Goal: Use online tool/utility: Utilize a website feature to perform a specific function

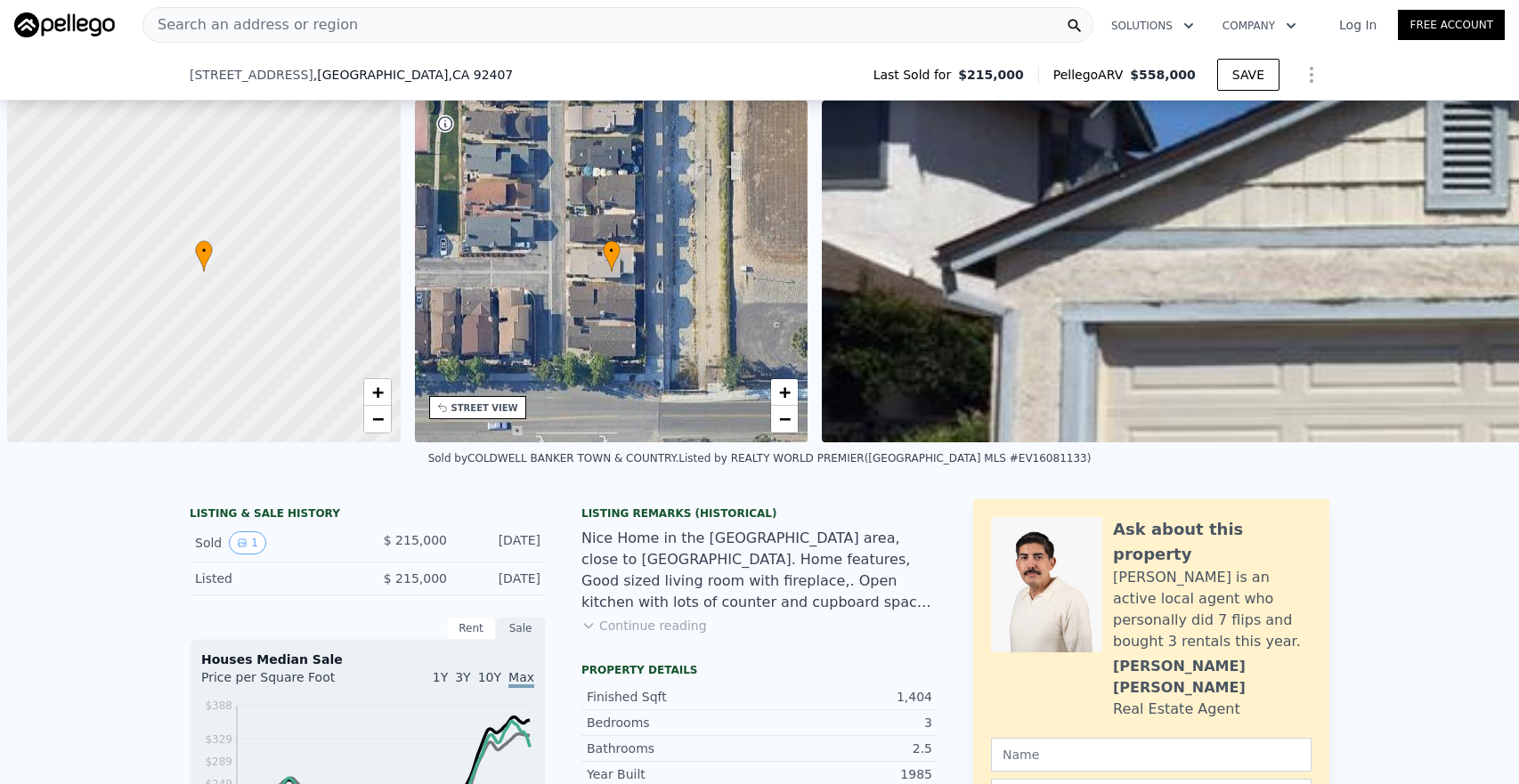
scroll to position [0, 7]
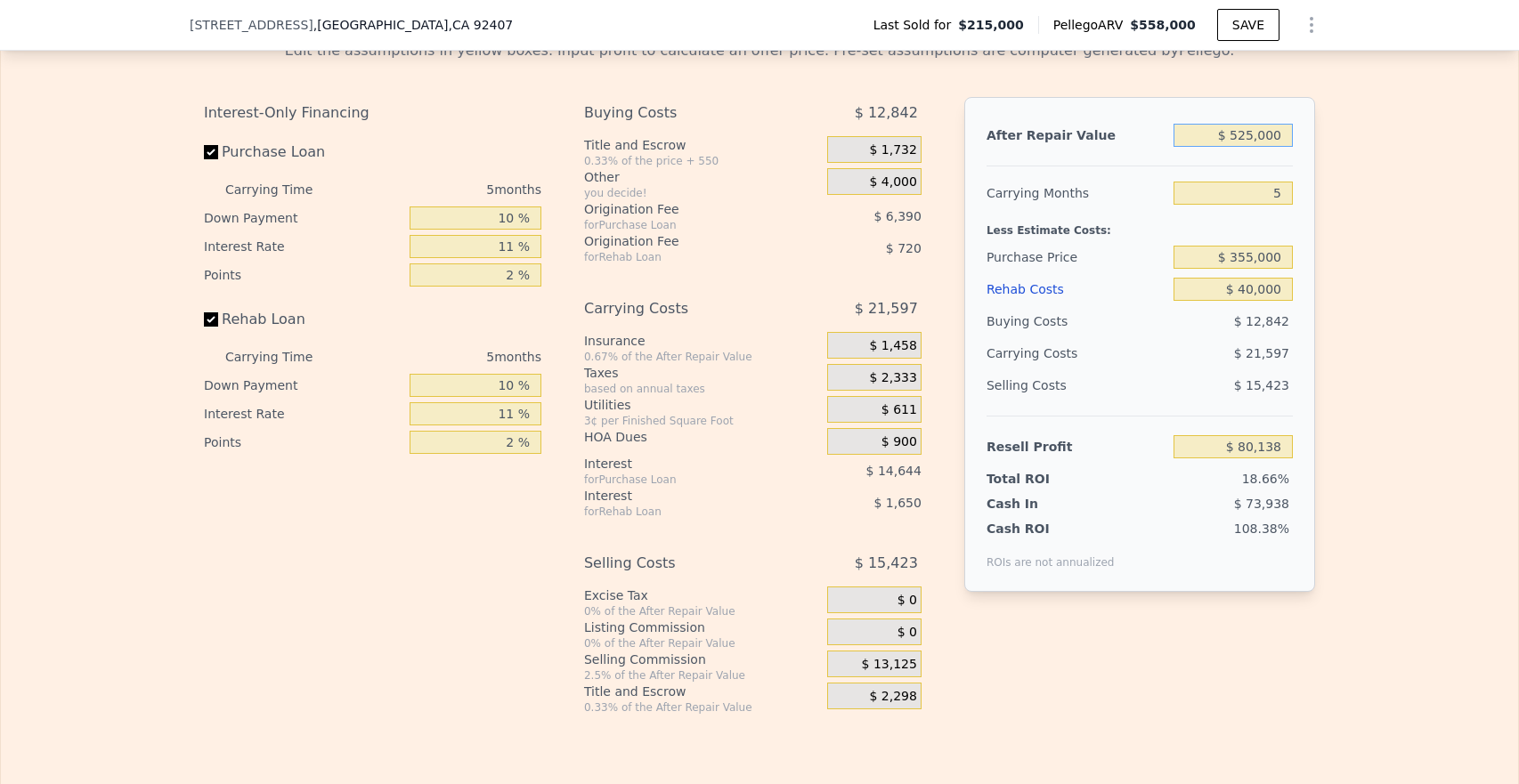
click at [1250, 147] on input "$ 525,000" at bounding box center [1233, 136] width 119 height 24
type input "$ 558,000"
type input "4"
type input "$ 0"
type input "$ 297,860"
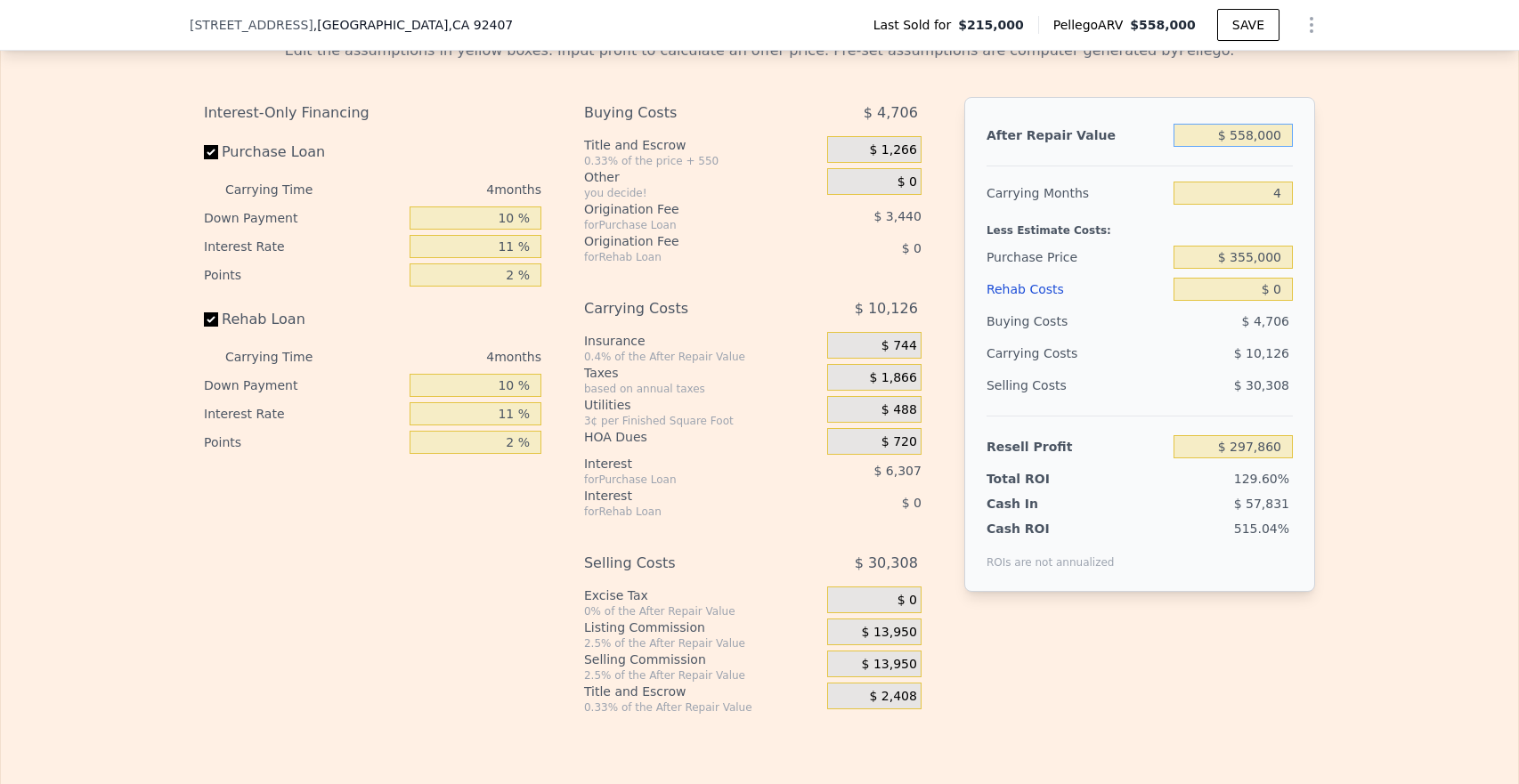
type input "$ 55,800"
type input "-$ 176,888"
type input "$ 558,000"
type input "$ 297,860"
drag, startPoint x: 1288, startPoint y: 154, endPoint x: 1213, endPoint y: 154, distance: 75.0
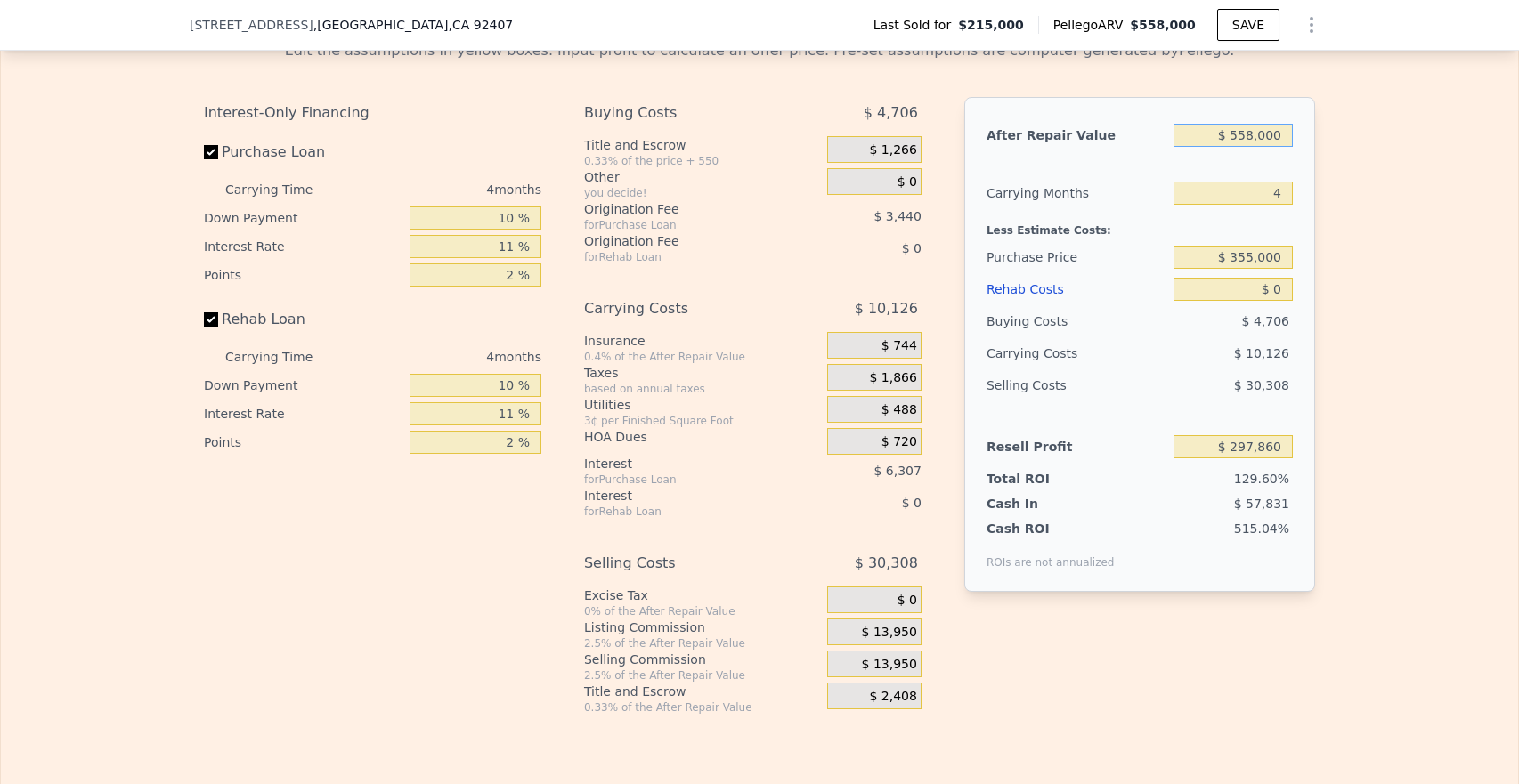
click at [1213, 147] on input "$ 558,000" at bounding box center [1233, 136] width 119 height 24
type input "$ 5"
type input "-$ 229,633"
type input "$ 52"
type input "-$ 229,588"
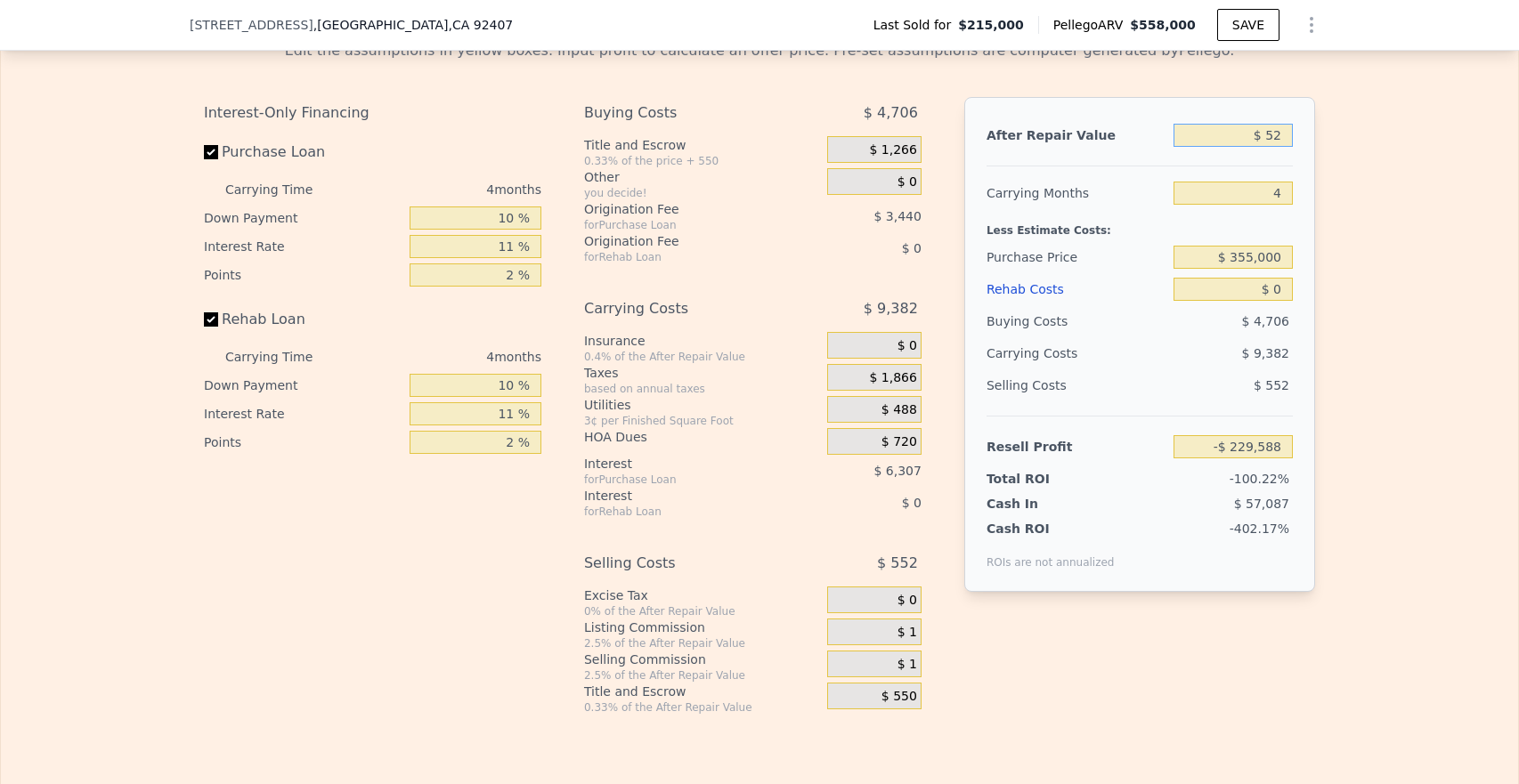
type input "$ 520"
type input "-$ 229,147"
type input "$ 5,200"
type input "-$ 224,722"
type input "$ 52,000"
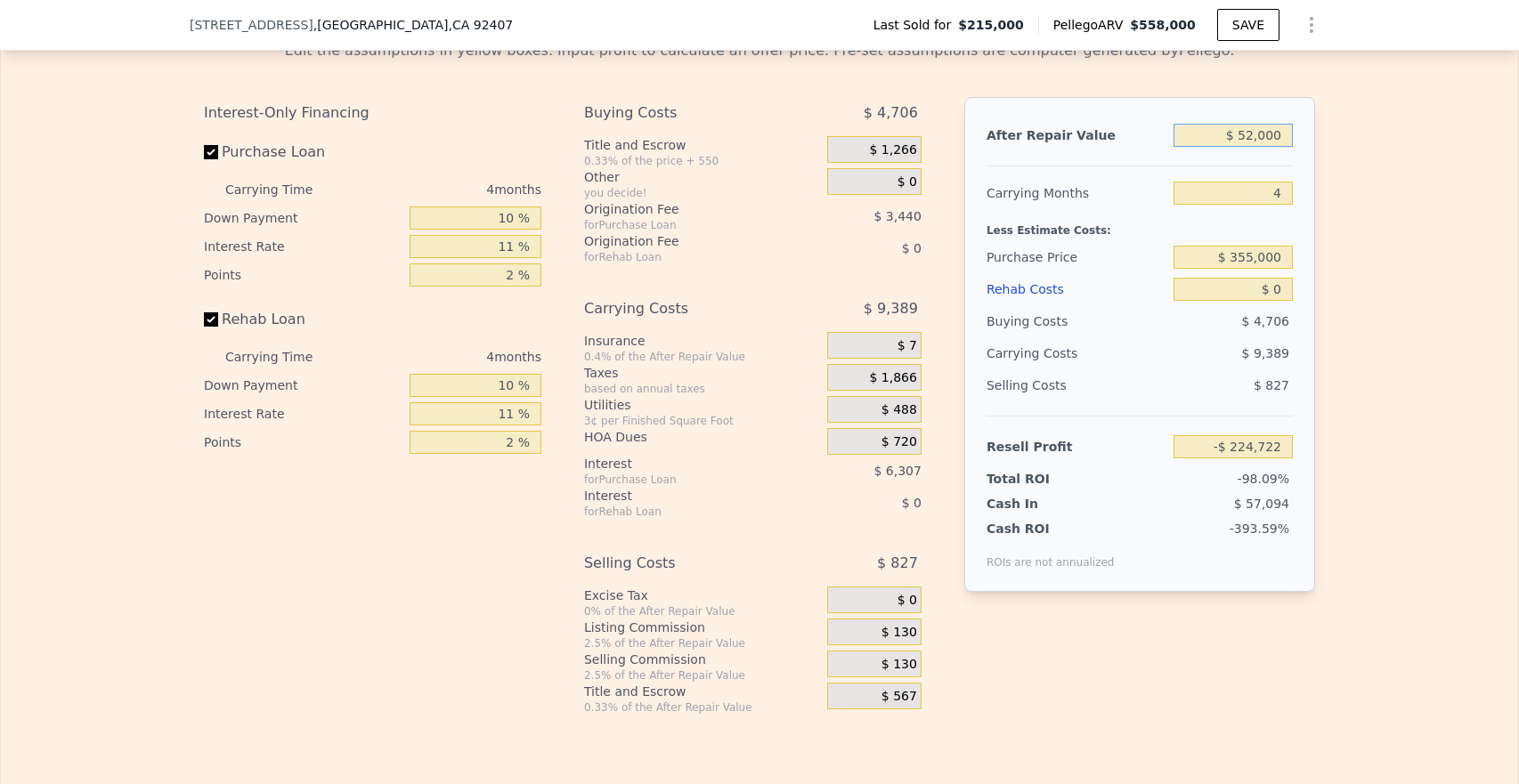
type input "-$ 180,480"
type input "$ 520,000"
type input "$ 261,937"
type input "$ 520,000"
click at [1260, 205] on input "4" at bounding box center [1233, 194] width 119 height 24
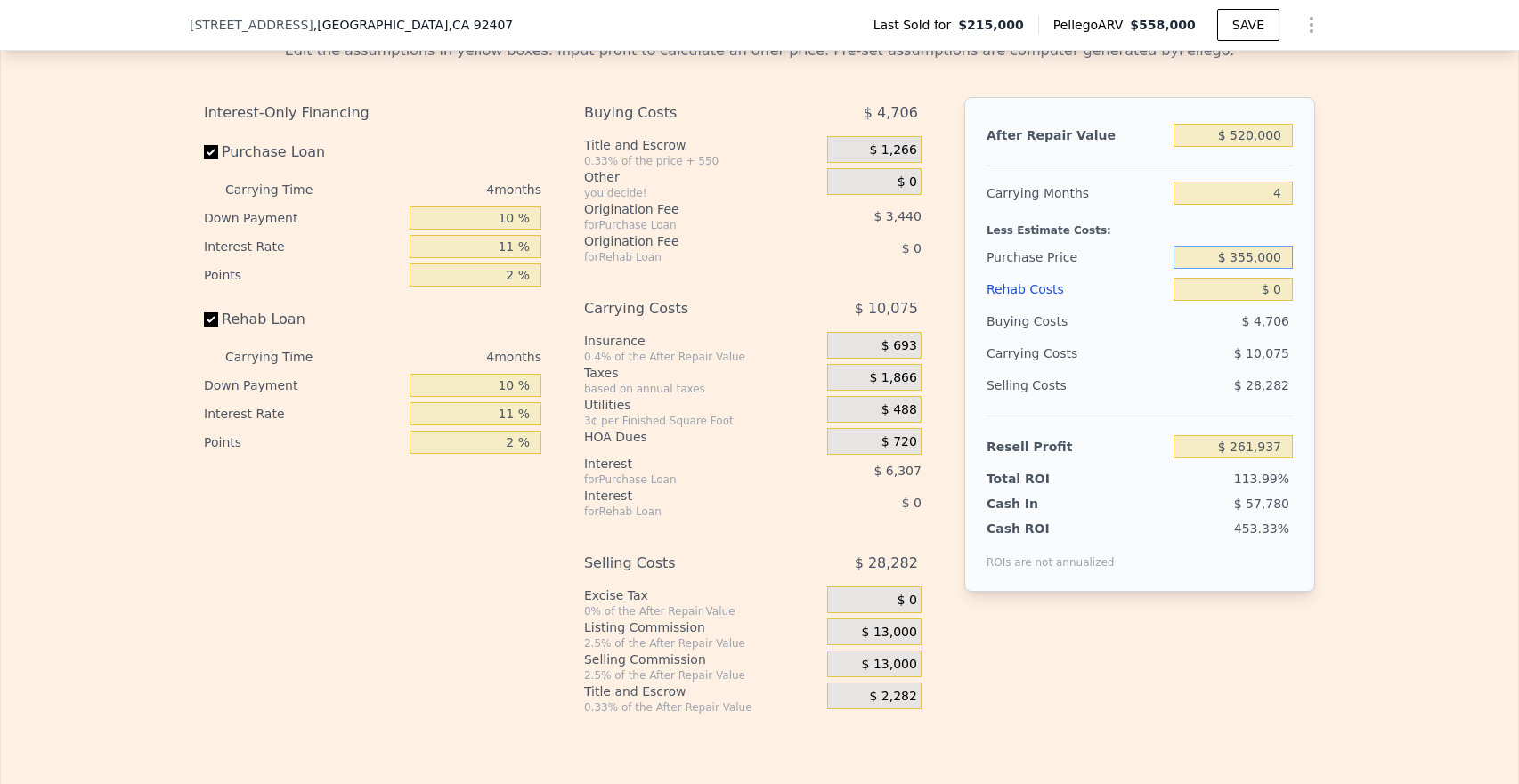
click at [1249, 269] on input "$ 355,000" at bounding box center [1233, 258] width 119 height 24
click at [1298, 311] on div "After Repair Value $ 520,000 Carrying Months 4 Less Estimate Costs: Purchase Pr…" at bounding box center [1139, 344] width 351 height 495
type input "$ 115,127"
click at [1287, 301] on input "$ 0" at bounding box center [1233, 289] width 119 height 24
type input "$ 4"
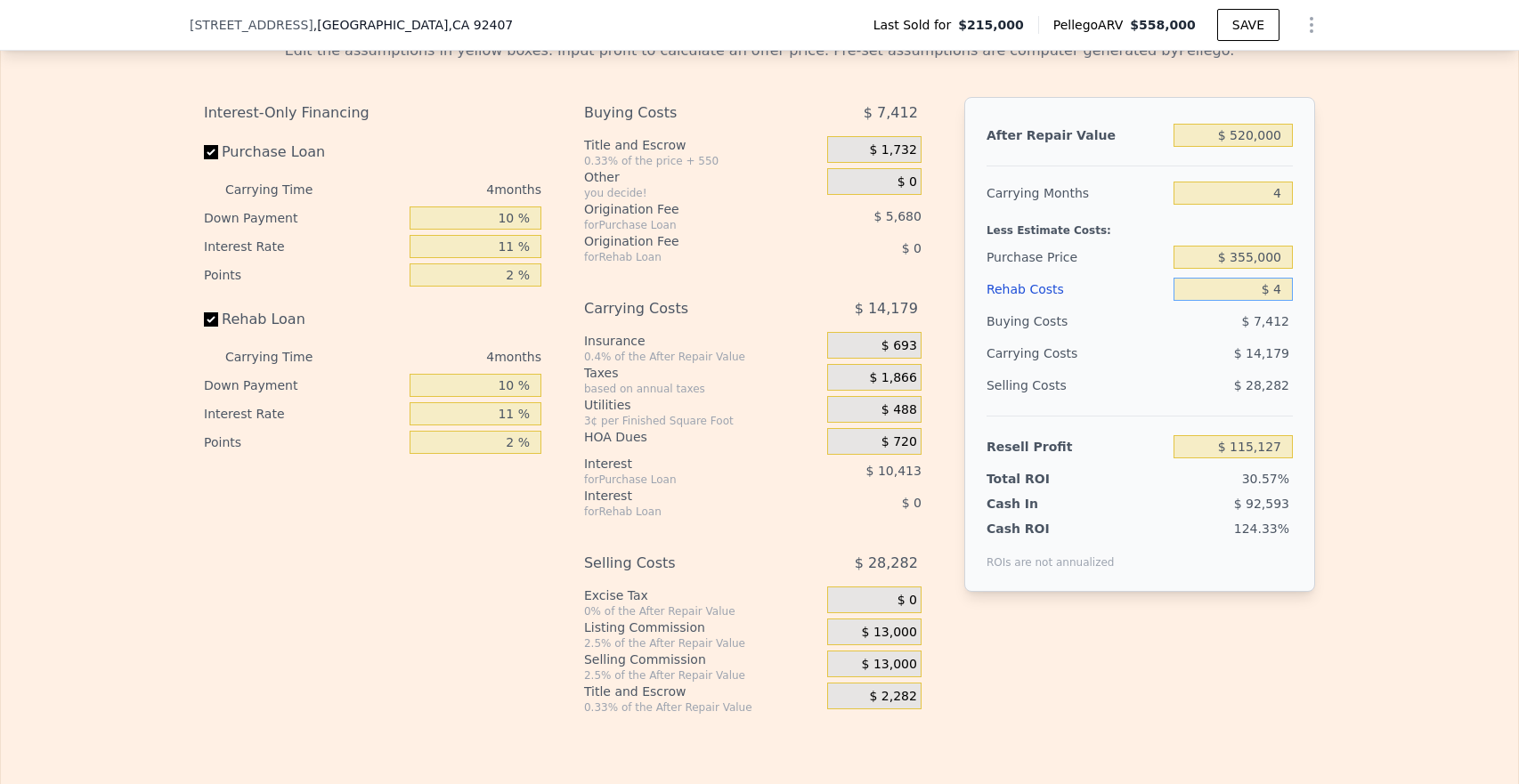
type input "$ 115,123"
type input "$ 40"
type input "$ 115,086"
type input "$ 4"
type input "$ 115,123"
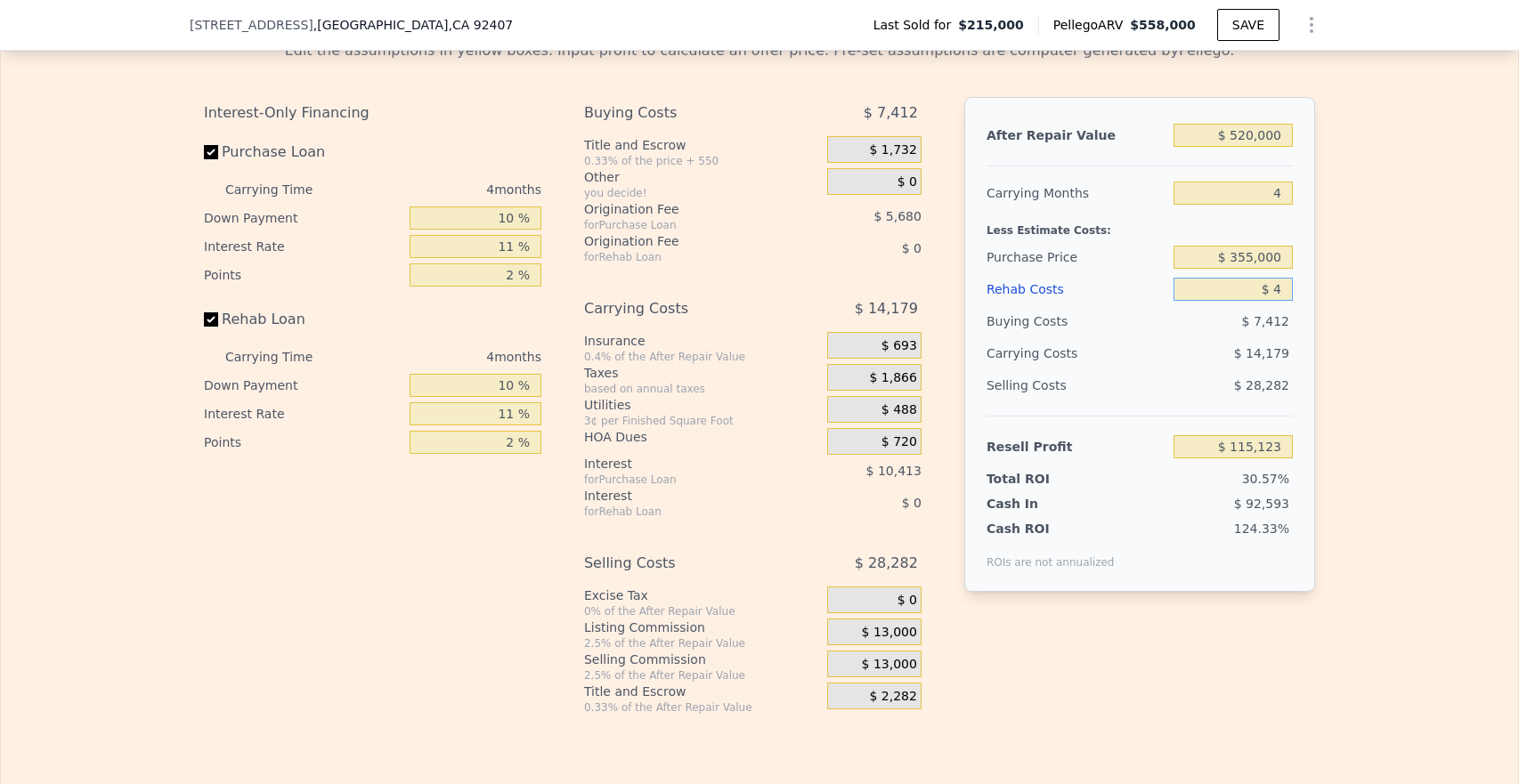
type input "$ 45"
type input "$ 115,081"
type input "$ 450"
type input "$ 114,658"
type input "$ 4,500"
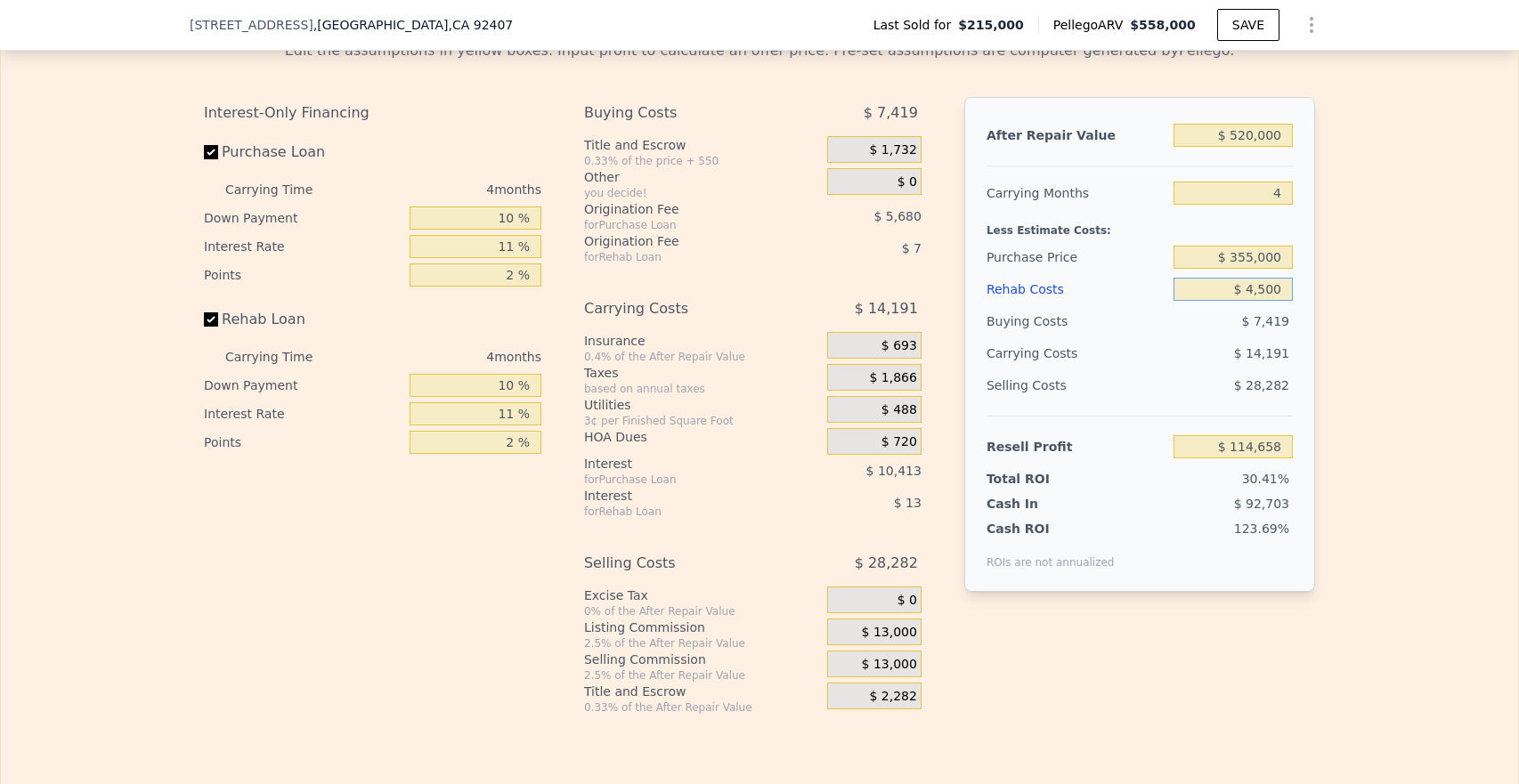
type input "$ 110,423"
type input "$ 45,000"
type input "$ 68,087"
type input "$ 45,000"
click at [1299, 289] on div "After Repair Value $ 520,000 Carrying Months 4 Less Estimate Costs: Purchase Pr…" at bounding box center [1139, 344] width 351 height 495
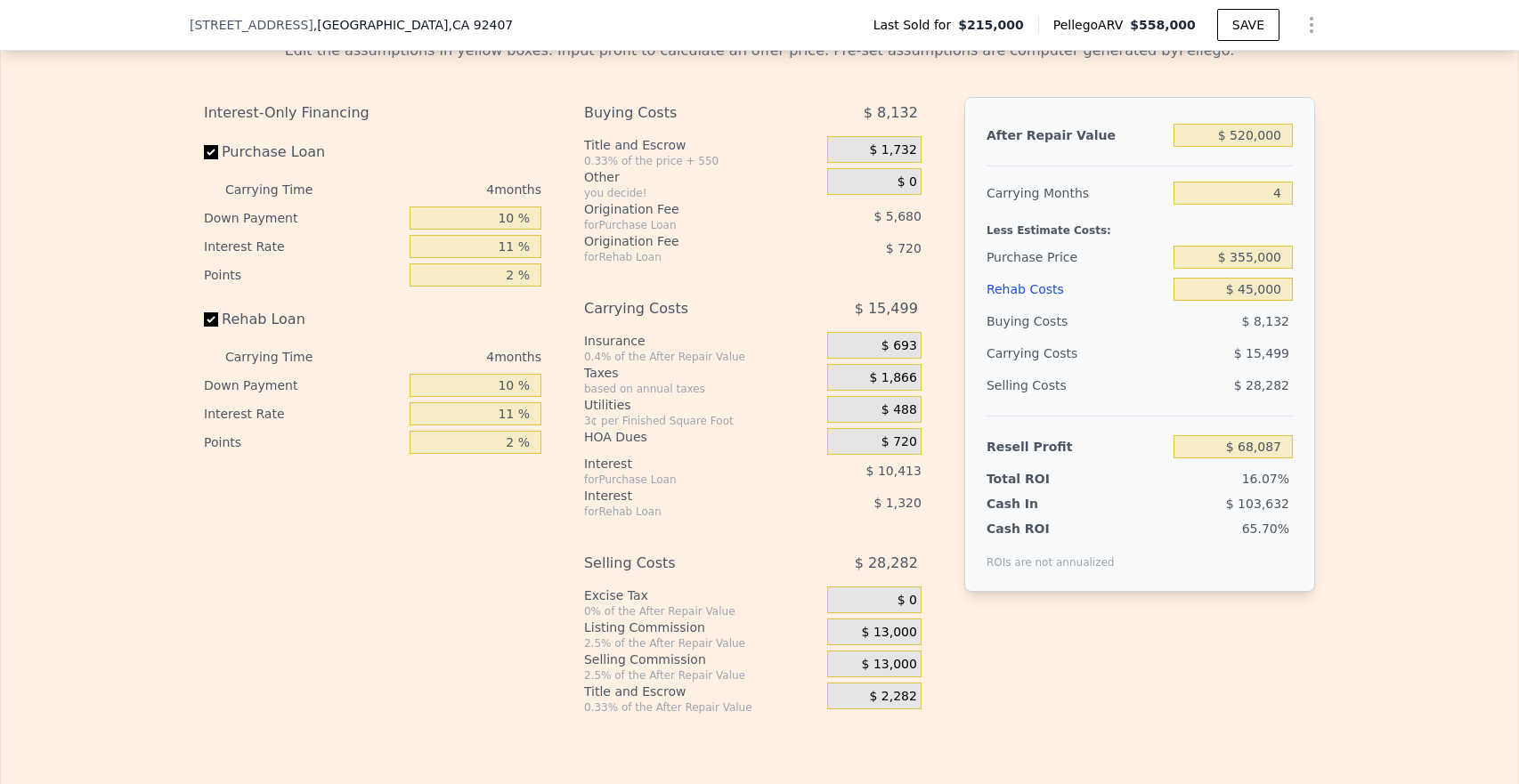
click at [849, 359] on div "$ 693" at bounding box center [875, 345] width 94 height 27
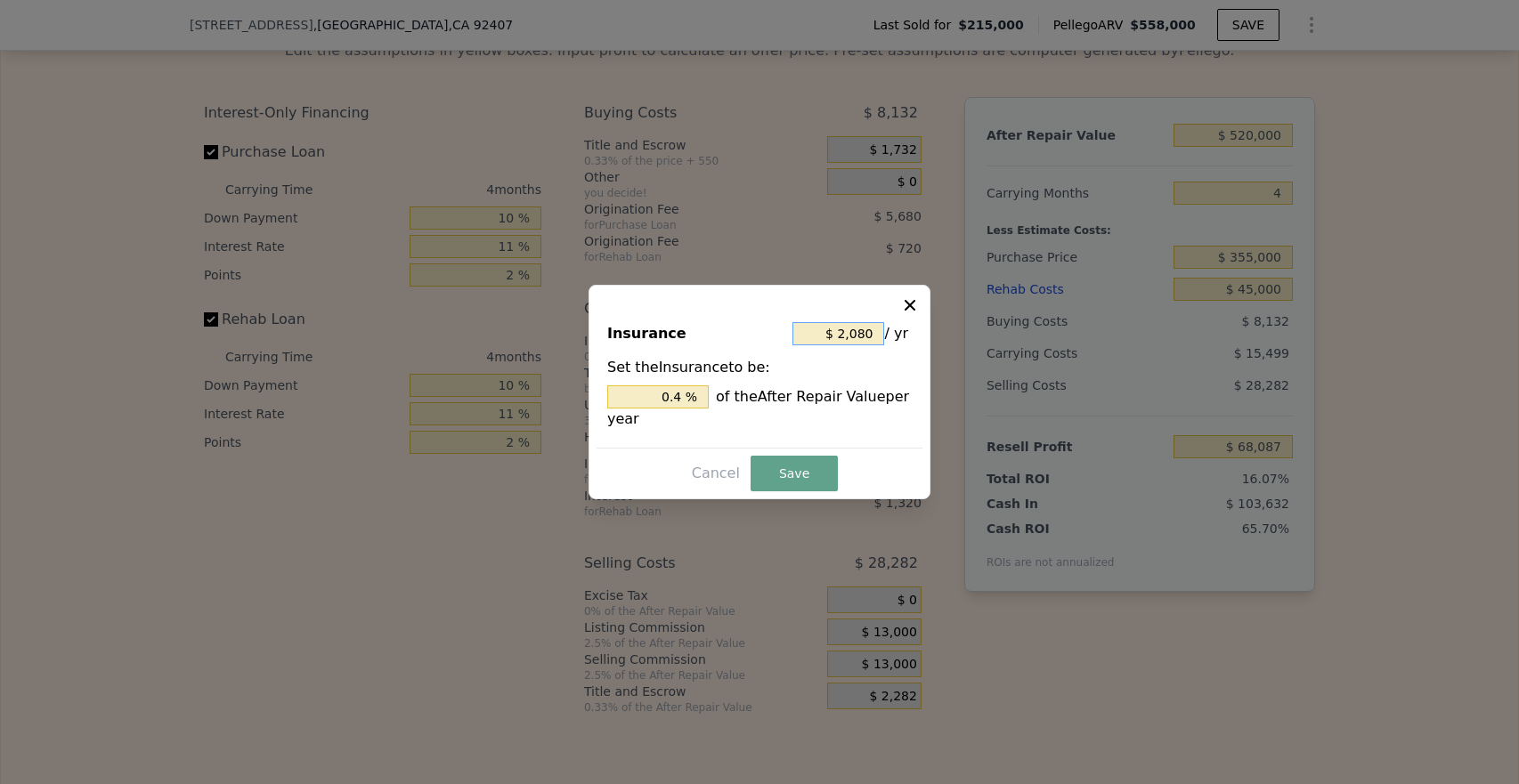
drag, startPoint x: 868, startPoint y: 336, endPoint x: 820, endPoint y: 336, distance: 48.0
click at [820, 336] on input "$ 2,080" at bounding box center [838, 334] width 91 height 24
drag, startPoint x: 871, startPoint y: 337, endPoint x: 834, endPoint y: 329, distance: 37.9
click at [834, 329] on input "$ 2,080" at bounding box center [838, 334] width 91 height 24
type input "$ 82,080"
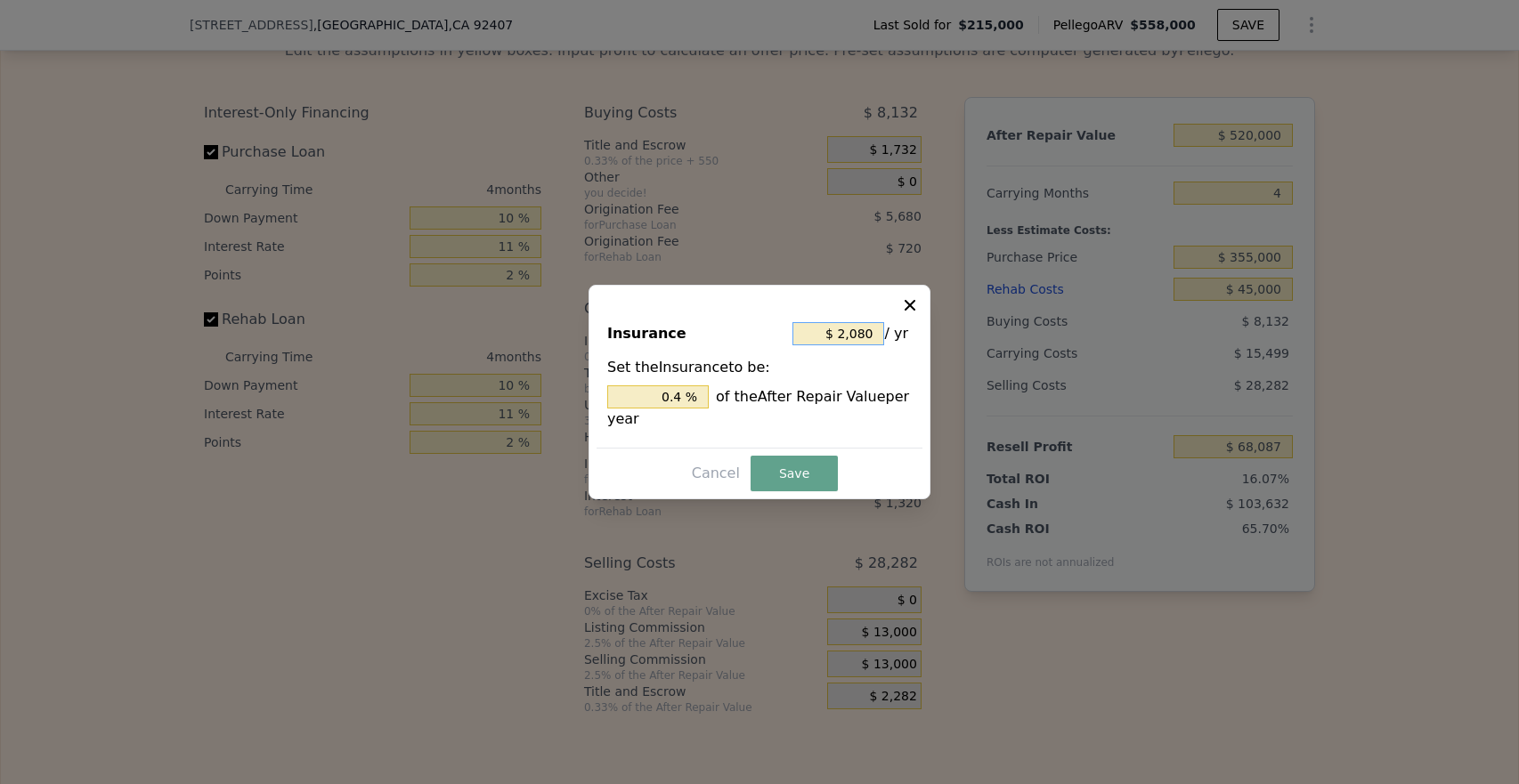
type input "15.785 %"
type input "$ 802,080"
type input "154.246 %"
type input "$ 8,002,080"
type input "1,538.862 %"
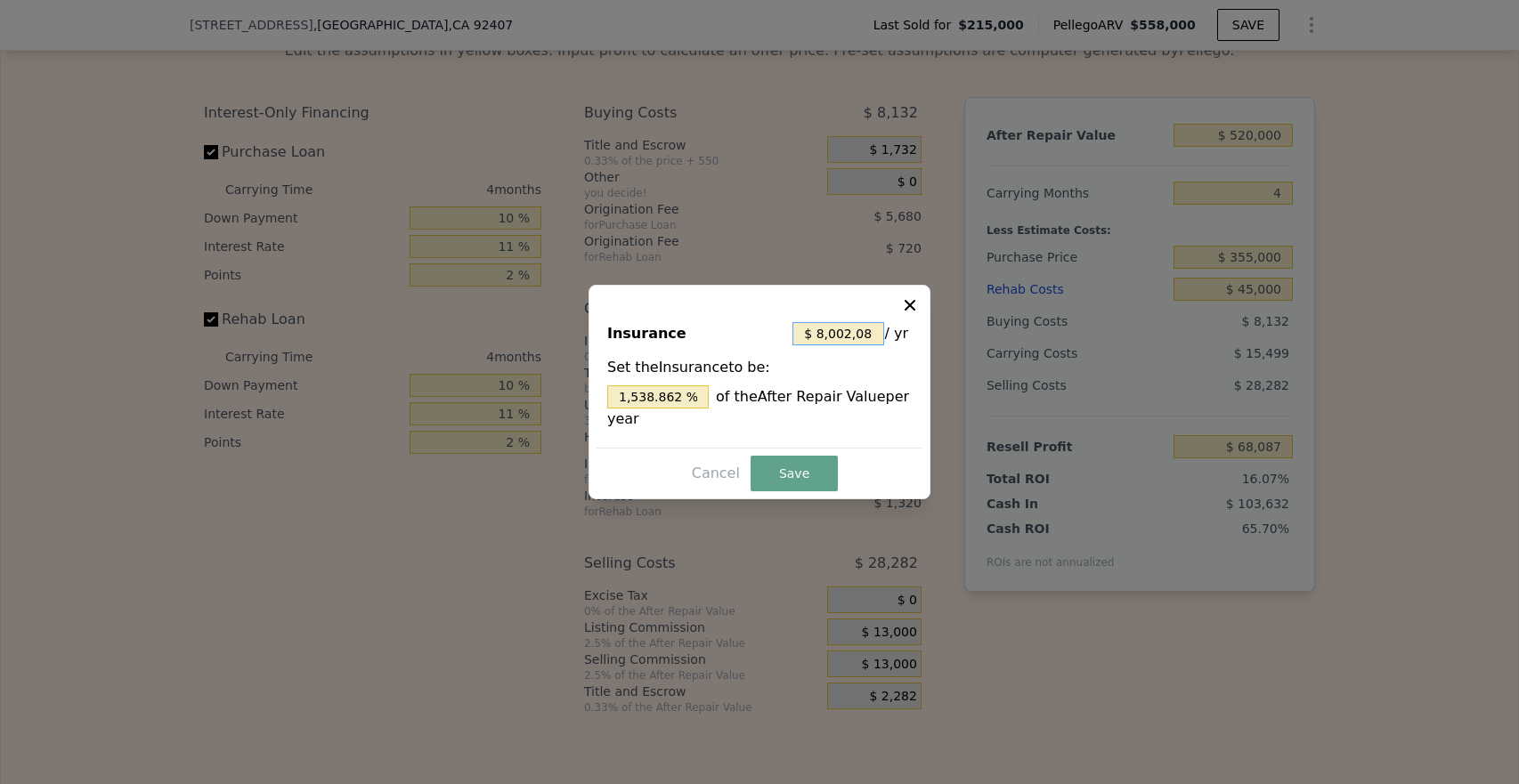
type input "$ 802,080"
type input "154.246 %"
type input "$ 82,080"
type input "15.785 %"
type input "$ 2,080"
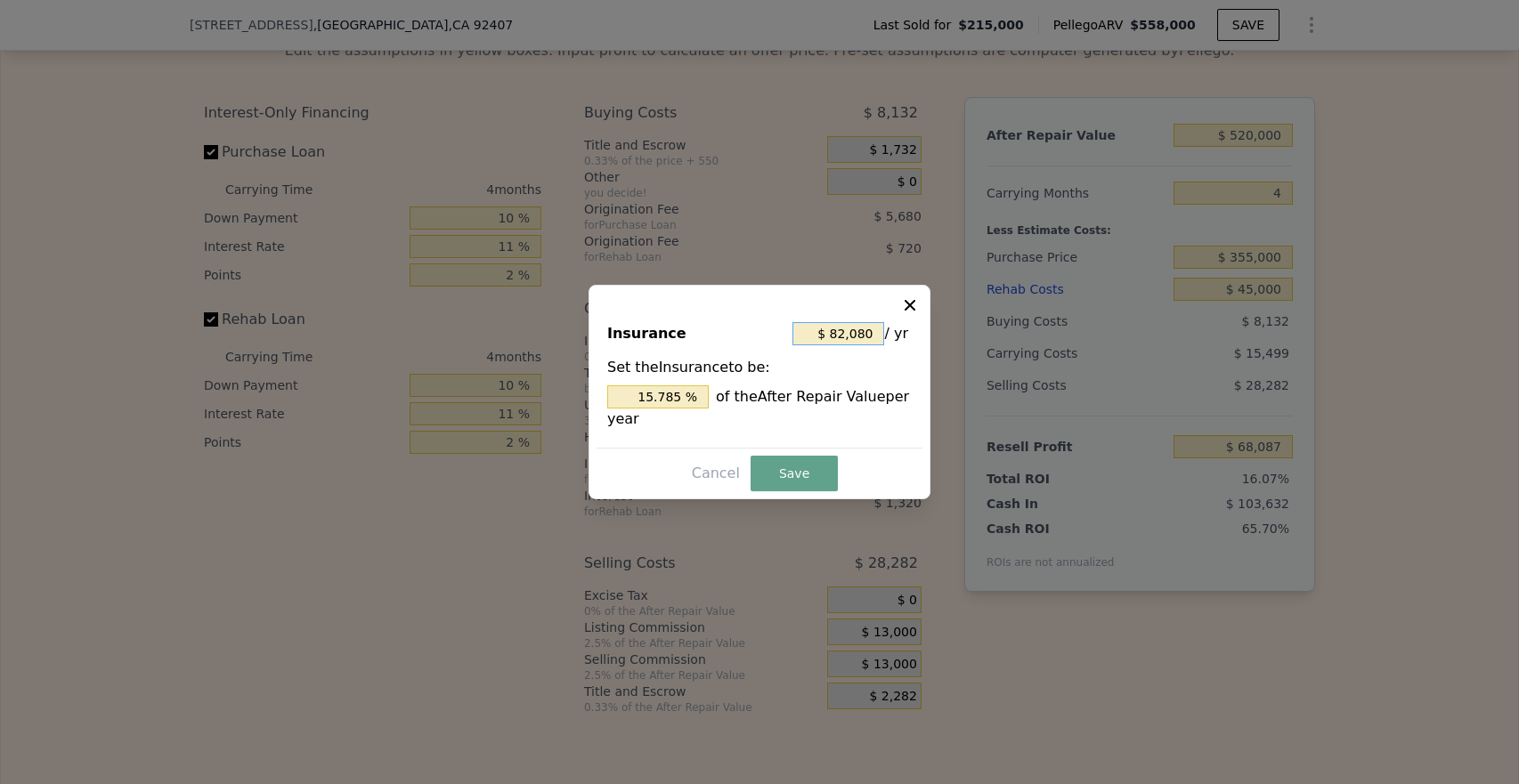
type input "0.4 %"
type input "$ 208"
type input "0.04 %"
type input "$ 20"
type input "0.004 %"
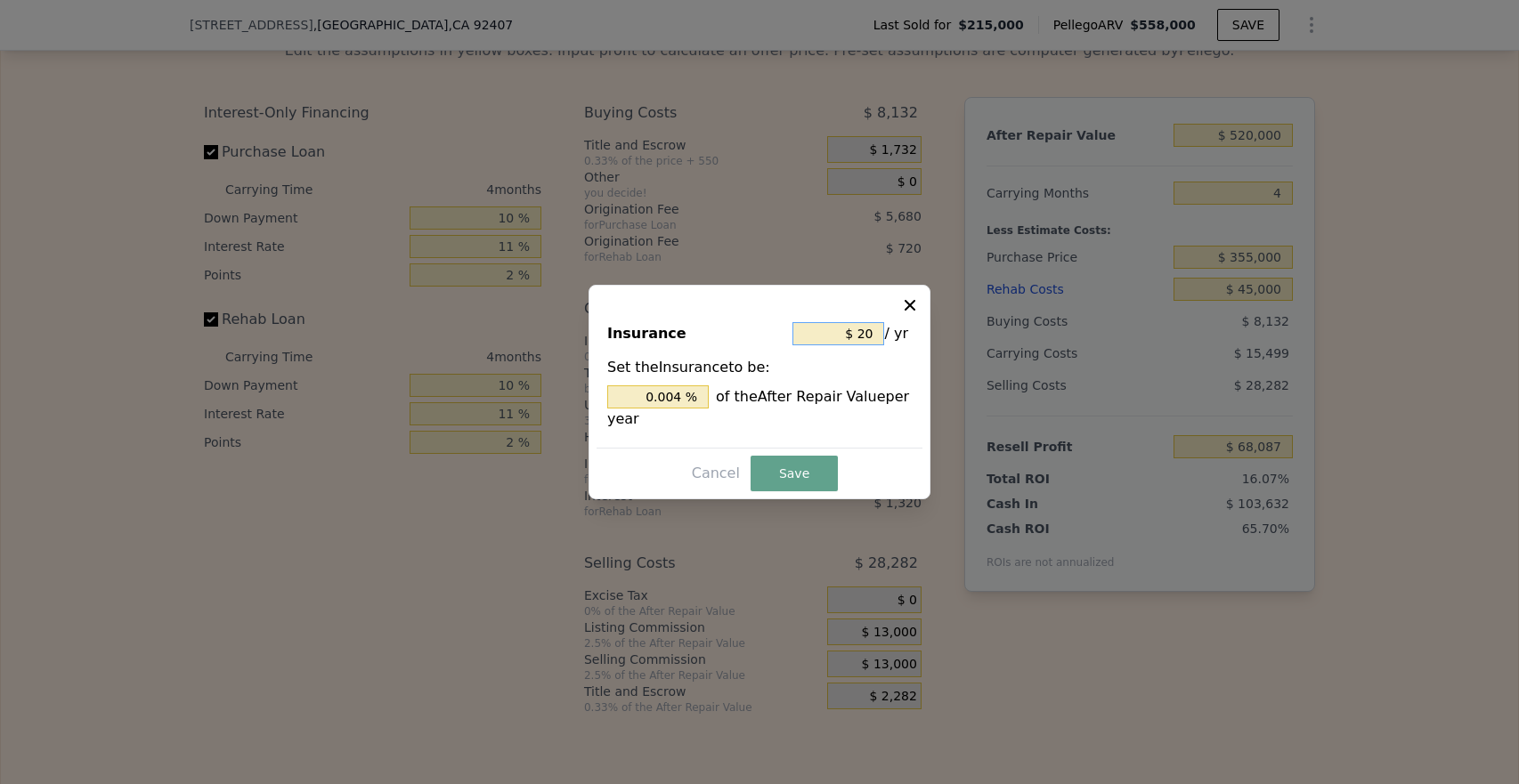
type input "$ 2"
type input "0.000 %"
type input "$ 4"
type input "0.001 %"
type input "$ 40"
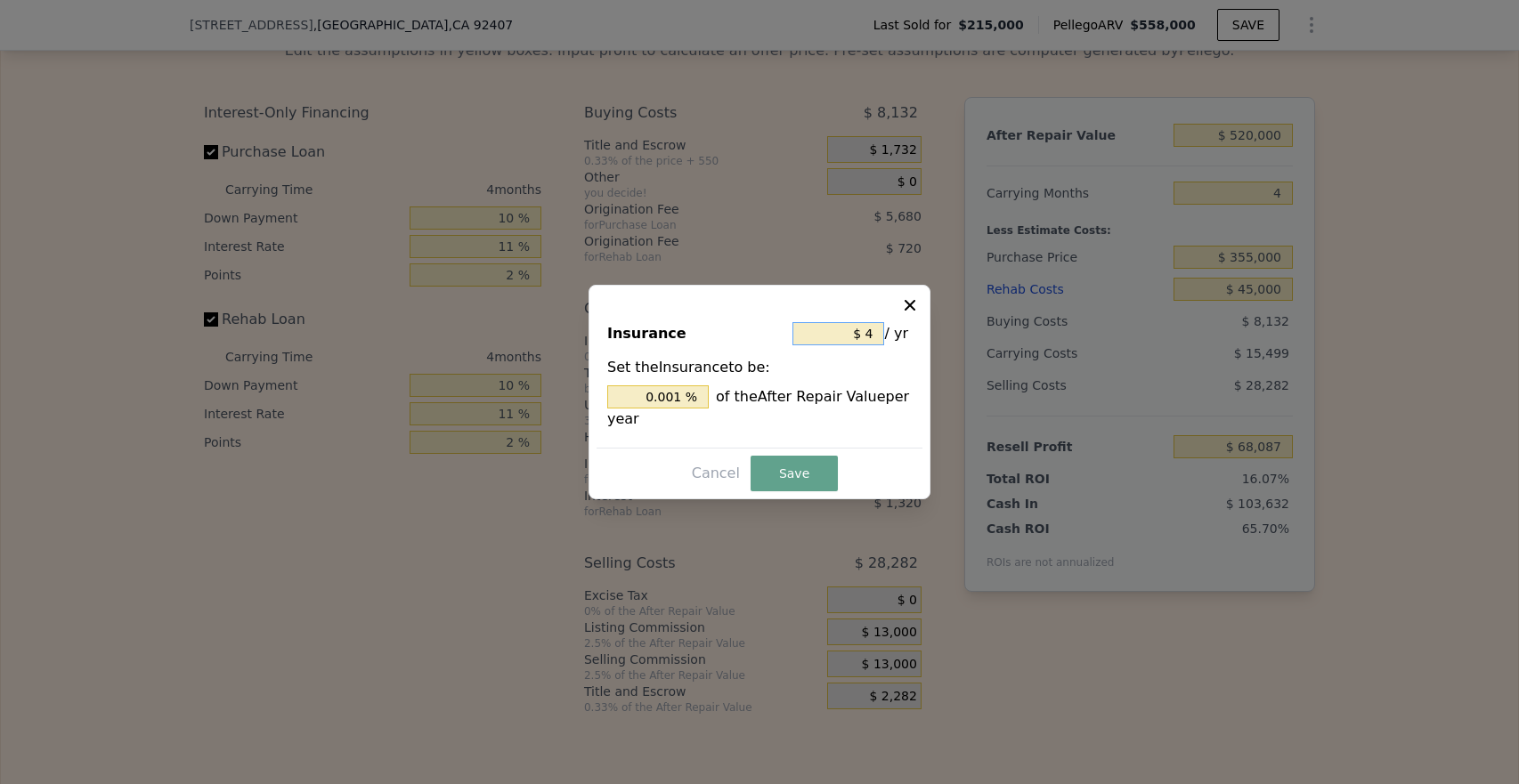
type input "0.008 %"
type input "$ 400"
type input "0.077 %"
type input "$ 4,000"
type input "0.769 %"
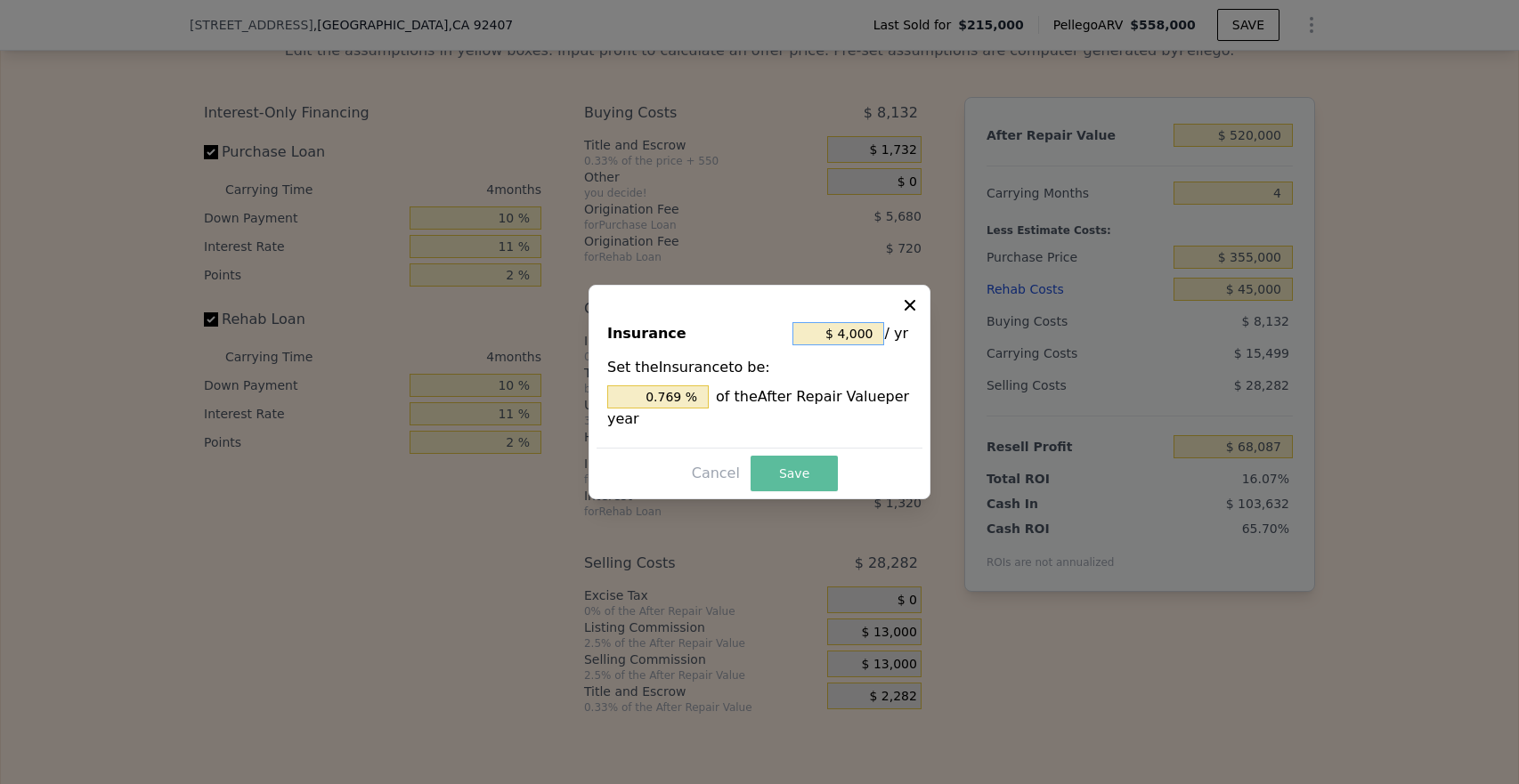
type input "$ 4,000"
click at [779, 480] on button "Save" at bounding box center [794, 473] width 88 height 35
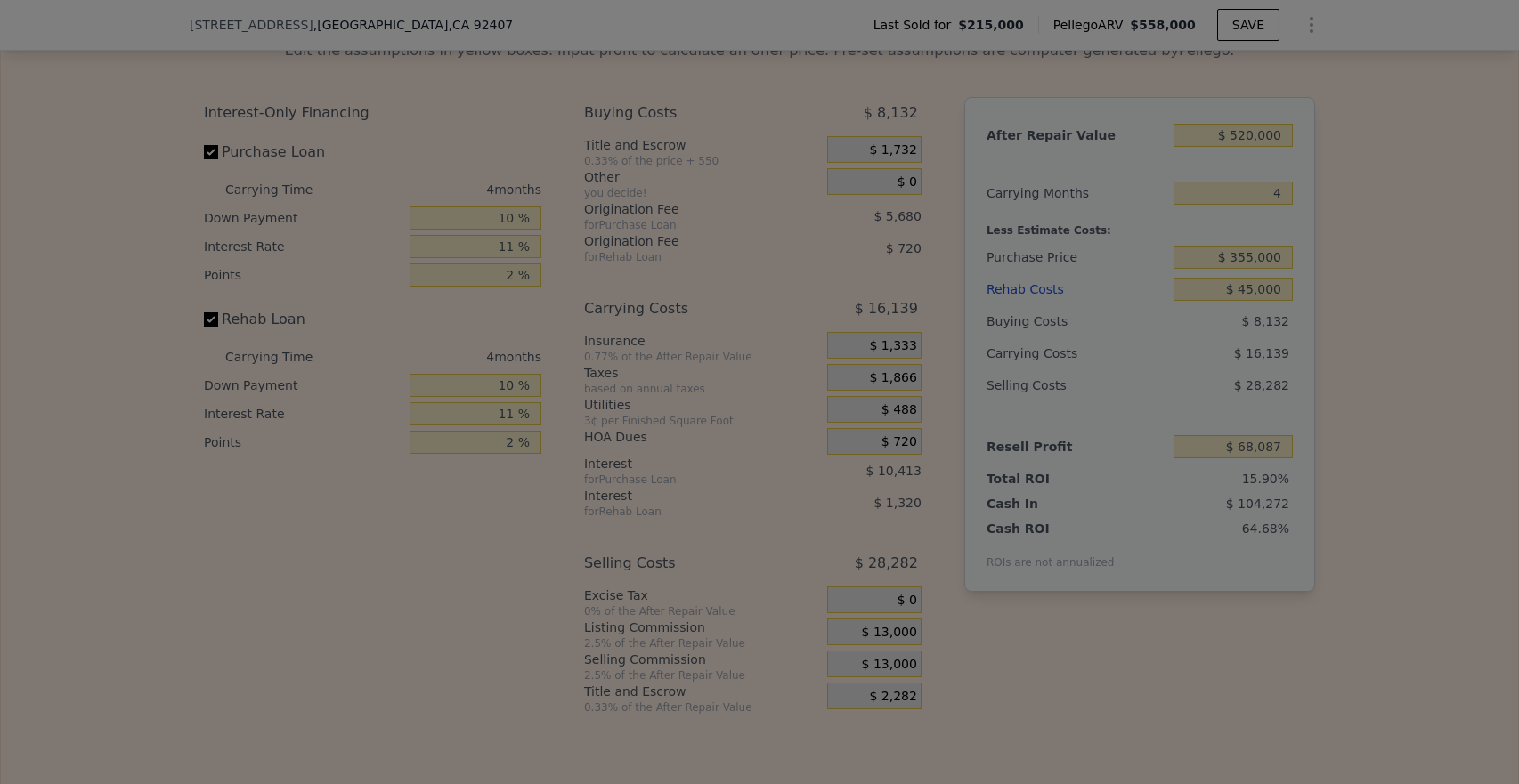
type input "$ 67,447"
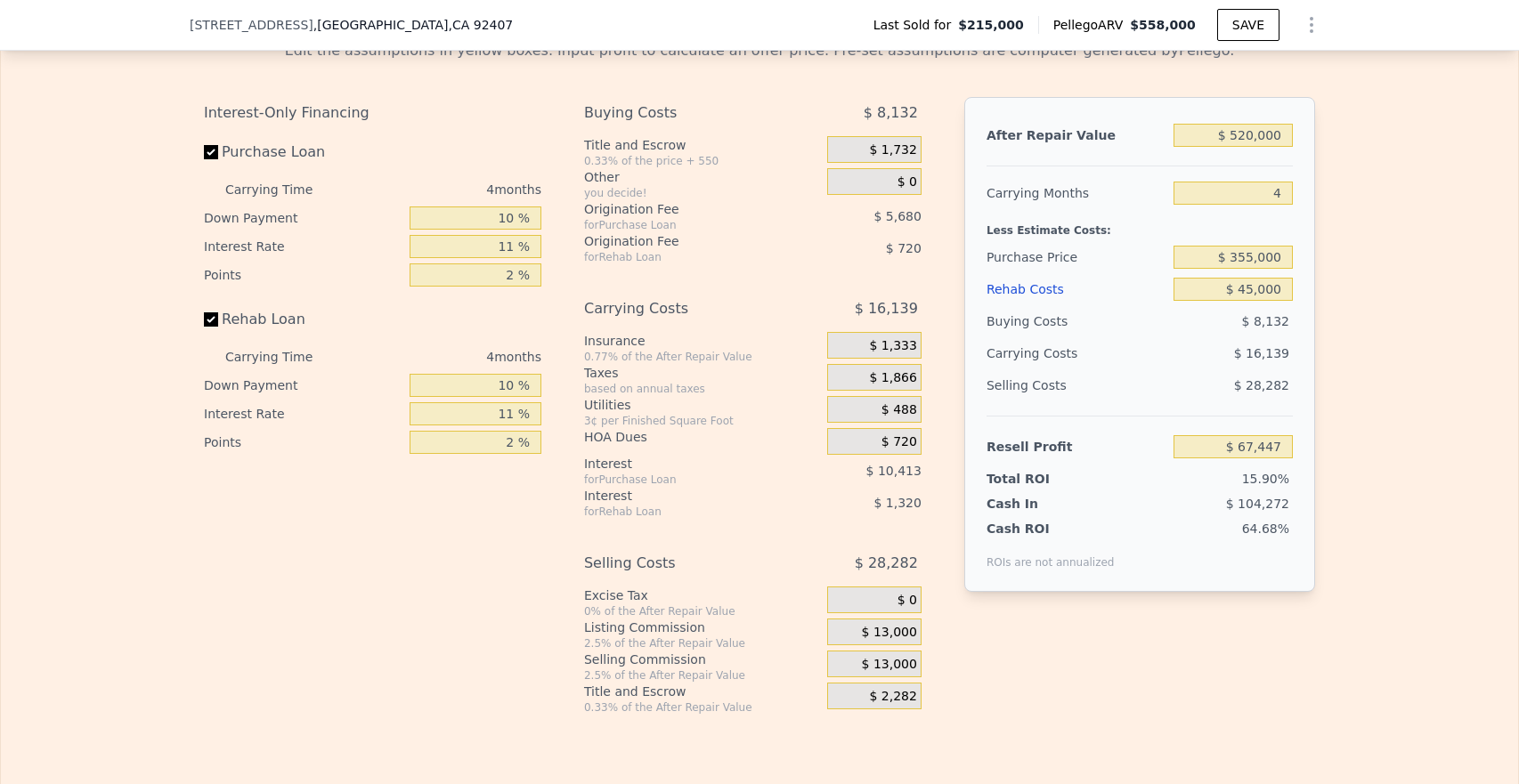
click at [875, 195] on div "$ 0" at bounding box center [875, 181] width 94 height 27
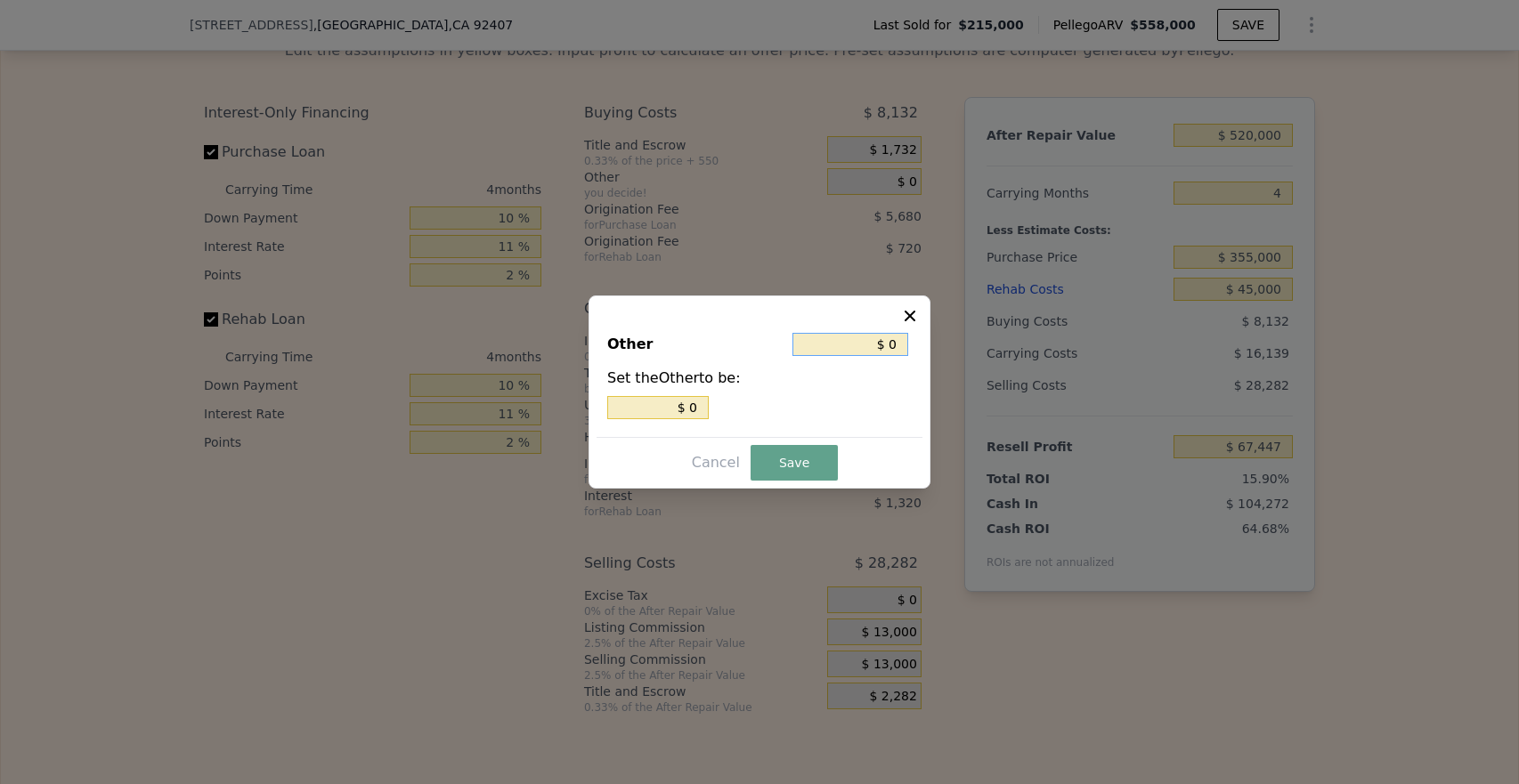
drag, startPoint x: 887, startPoint y: 347, endPoint x: 912, endPoint y: 347, distance: 25.0
click at [912, 347] on div "Other $ 0 Set the Other to be: $ 0" at bounding box center [759, 377] width 326 height 119
type input "$ 3"
type input "$ 37"
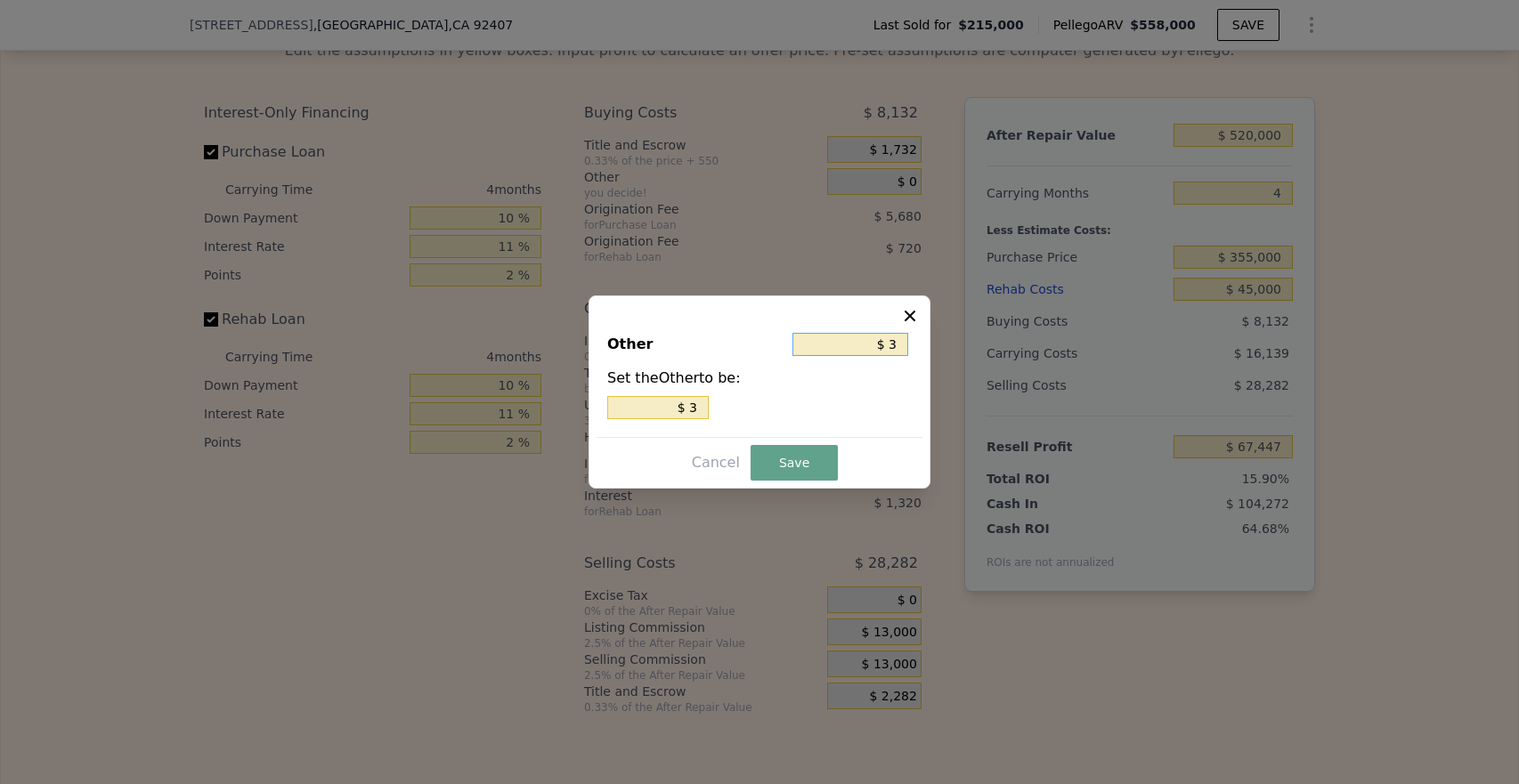
type input "$ 37"
type input "$ 370"
type input "$ 3,700"
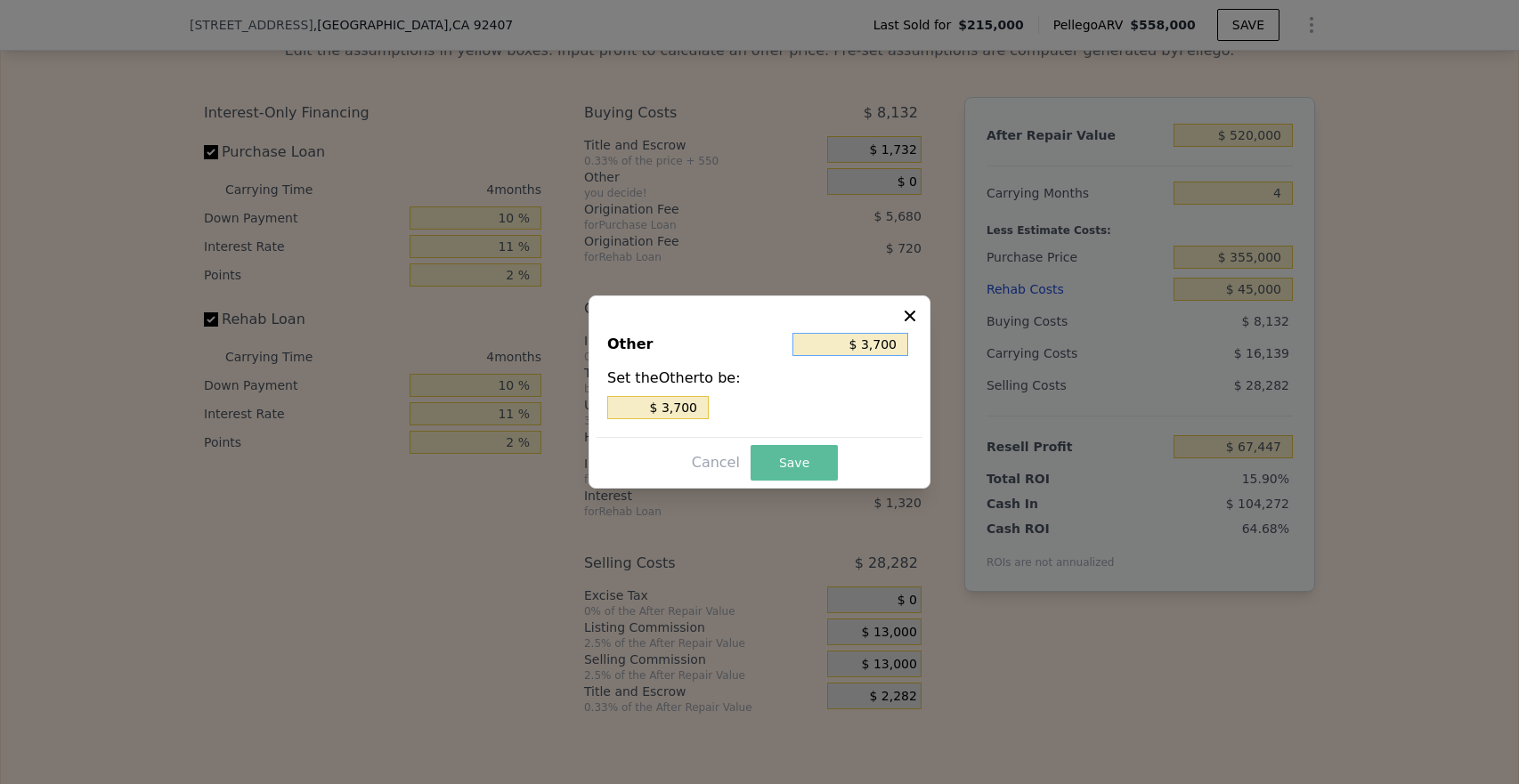
type input "$ 3,700"
click at [786, 463] on button "Save" at bounding box center [794, 463] width 88 height 35
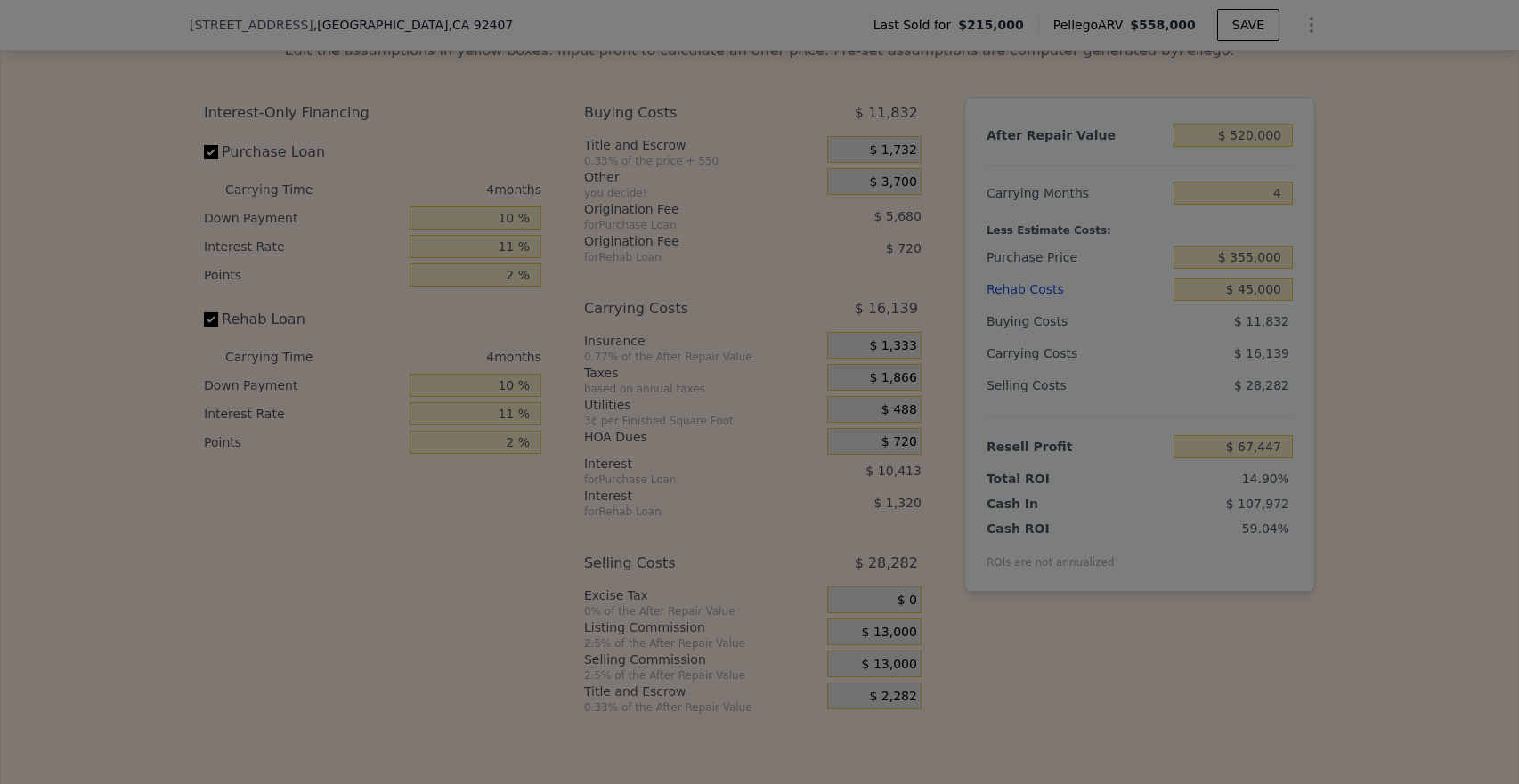
type input "$ 63,747"
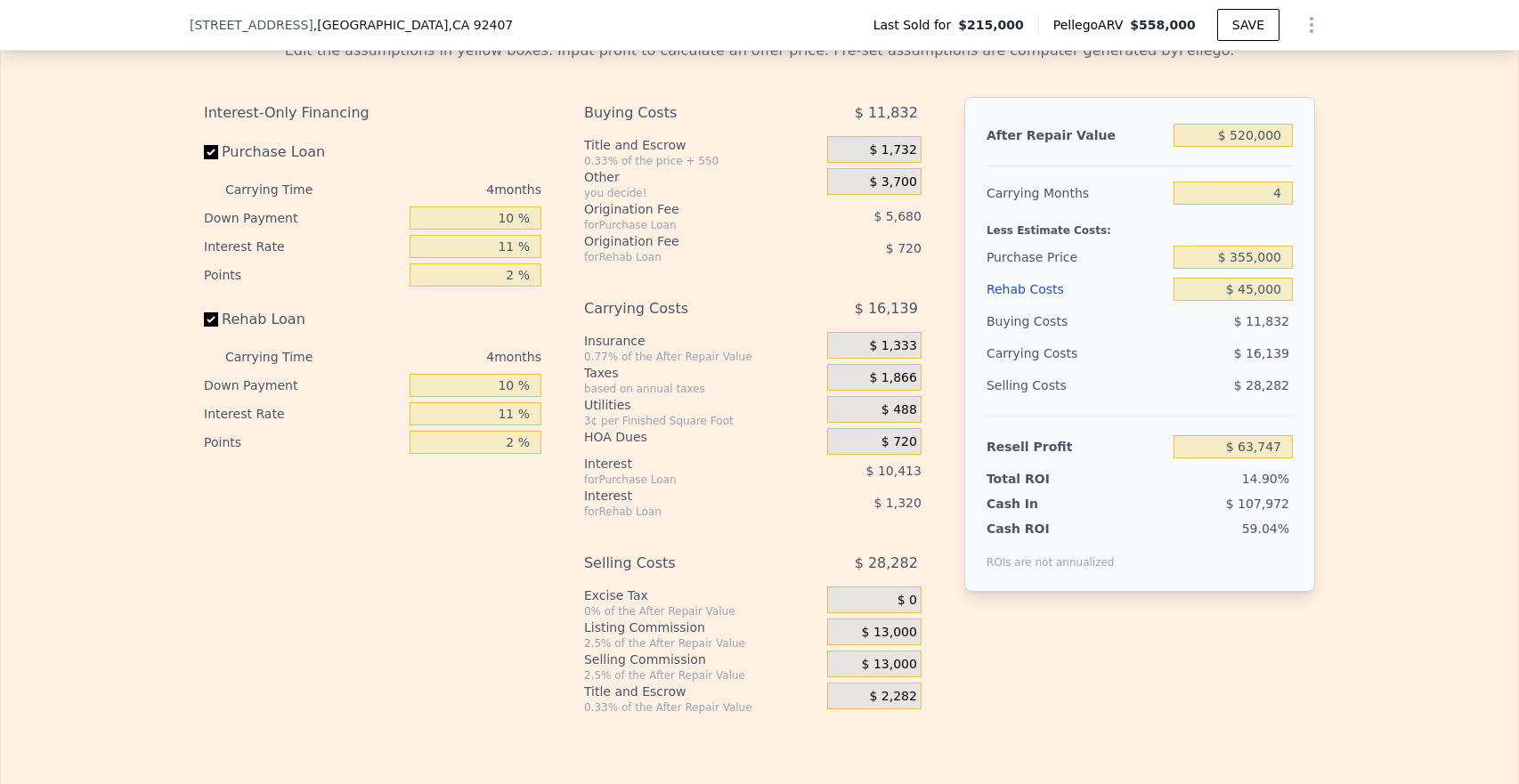
click at [842, 645] on div "$ 13,000" at bounding box center [875, 632] width 94 height 27
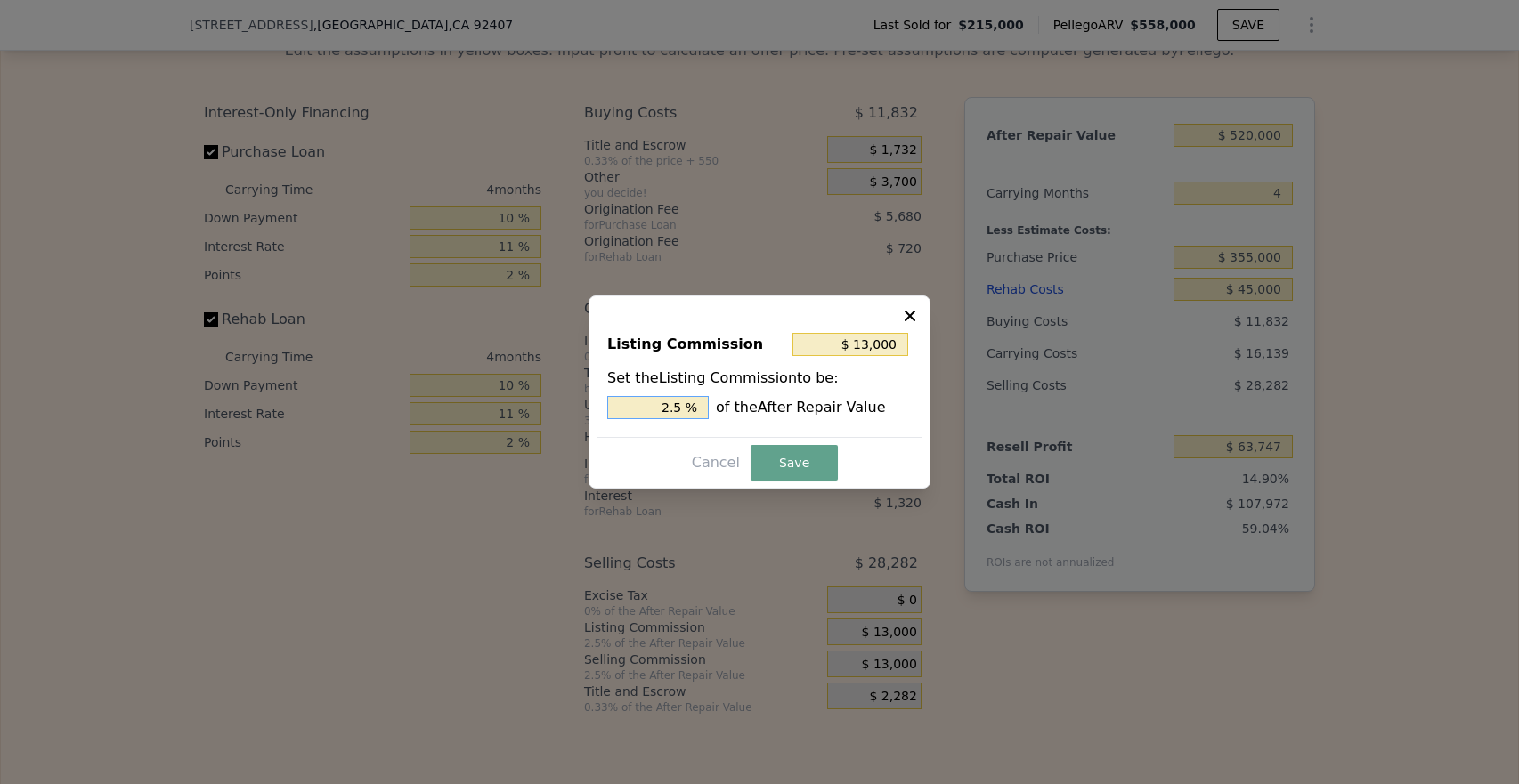
drag, startPoint x: 659, startPoint y: 410, endPoint x: 736, endPoint y: 411, distance: 77.0
click at [731, 411] on div "2.5 % of the After Repair Value" at bounding box center [760, 408] width 305 height 24
type input "$ 0"
type input "0 %"
click at [788, 463] on button "Save" at bounding box center [794, 463] width 88 height 35
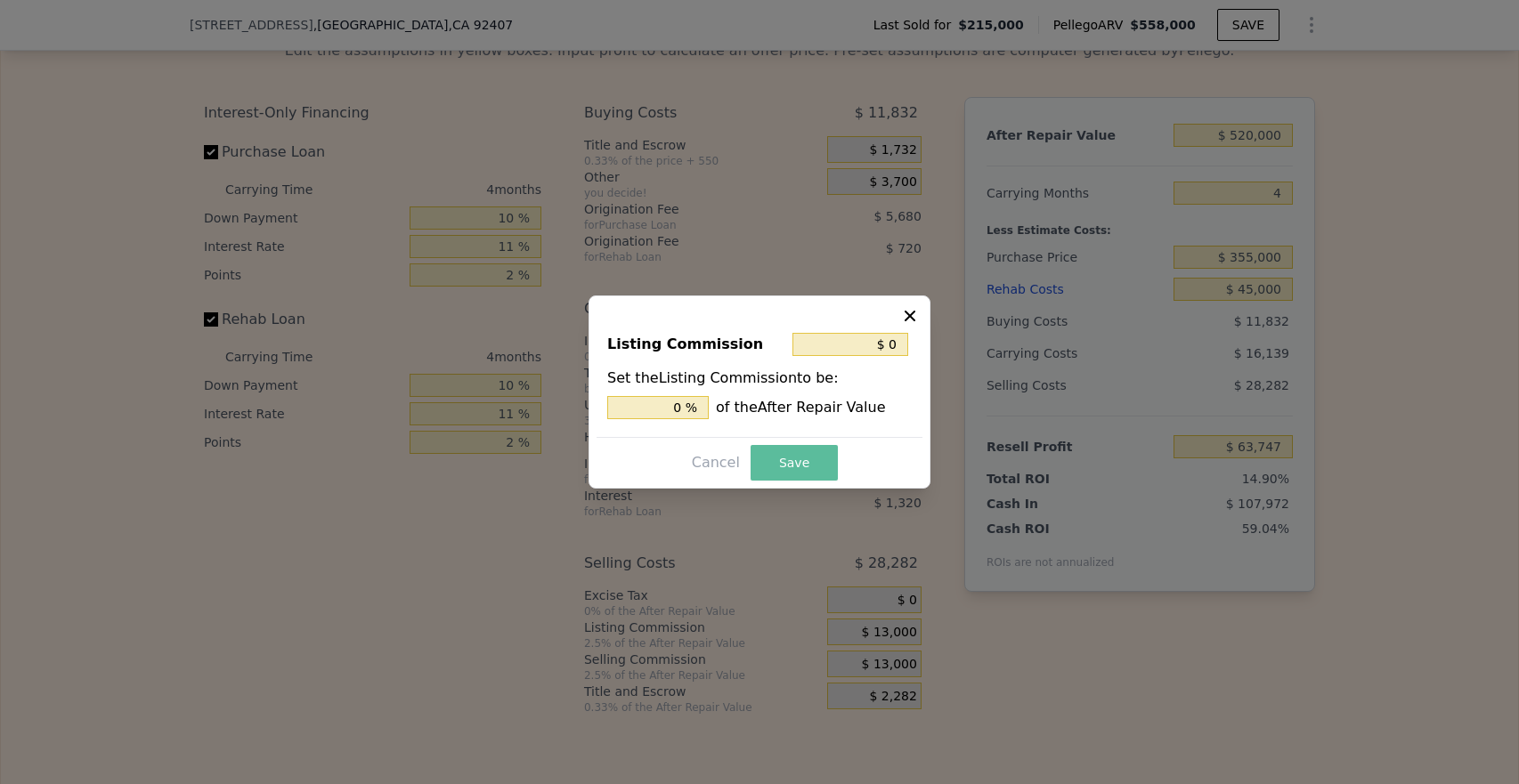
type input "$ 76,747"
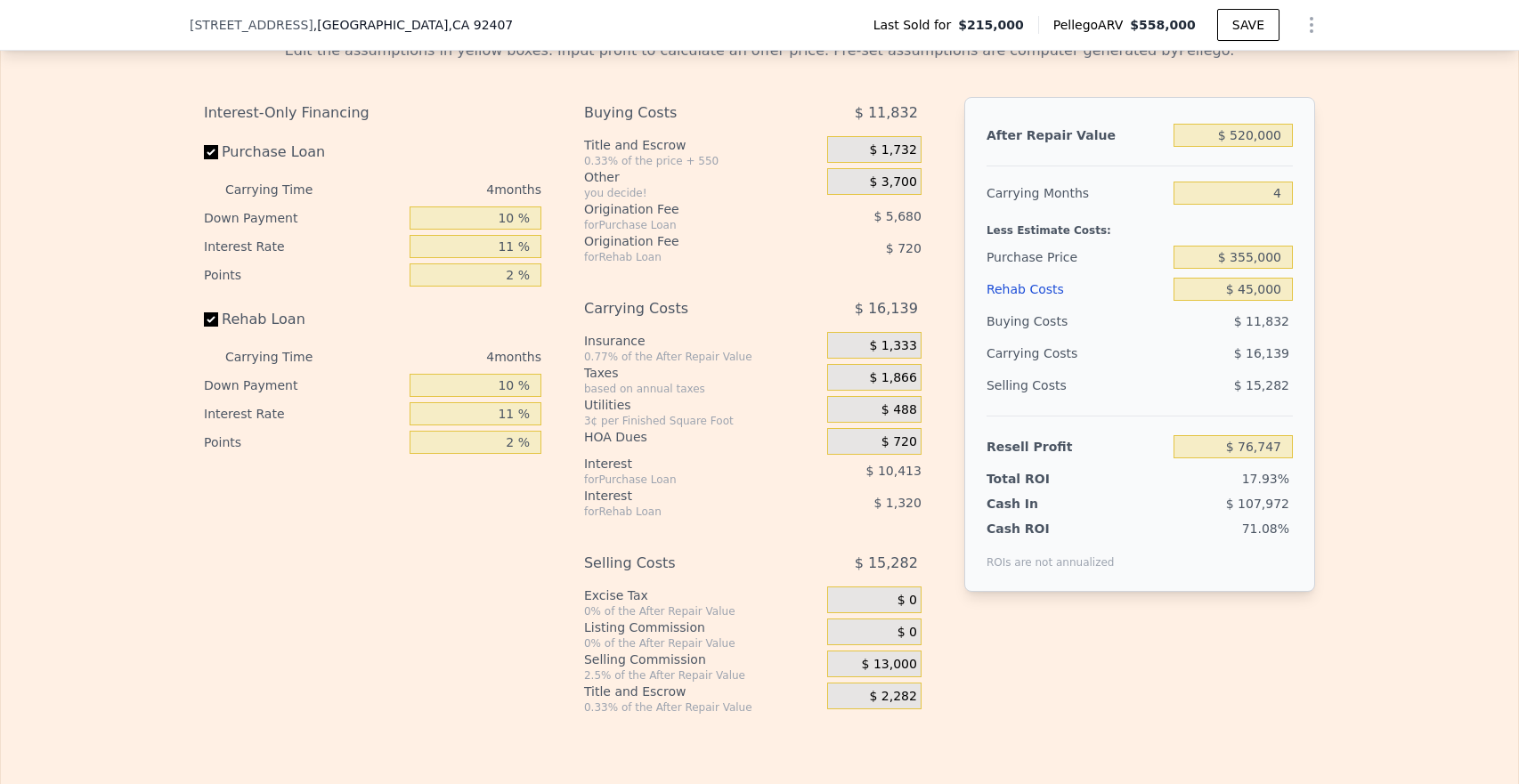
click at [866, 709] on div "$ 2,282" at bounding box center [875, 695] width 94 height 27
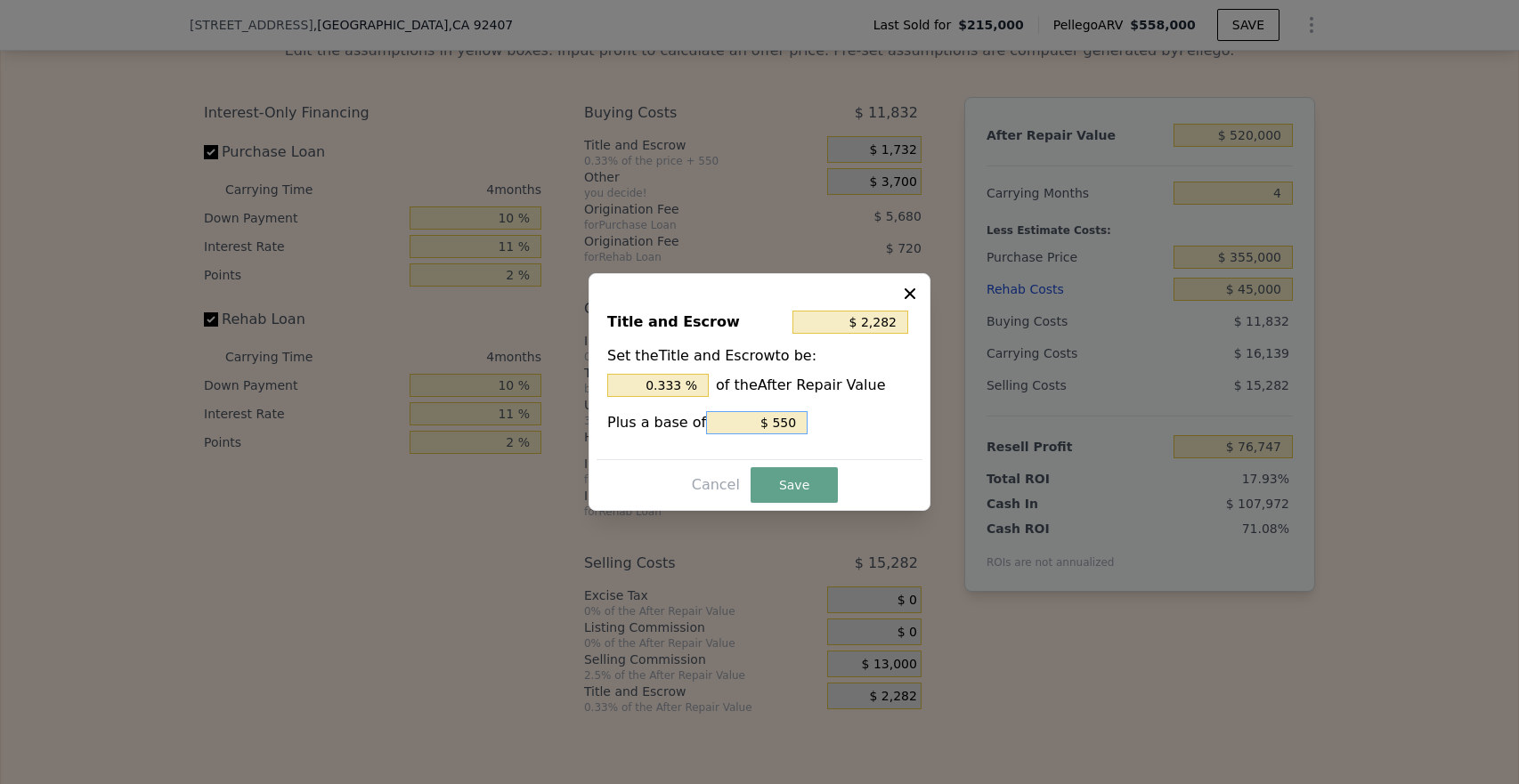
click at [767, 422] on input "$ 550" at bounding box center [757, 423] width 101 height 24
drag, startPoint x: 764, startPoint y: 428, endPoint x: 799, endPoint y: 427, distance: 35.0
click at [799, 428] on input "$ 550" at bounding box center [757, 423] width 101 height 24
type input "$ 550"
type input "$ 7,282"
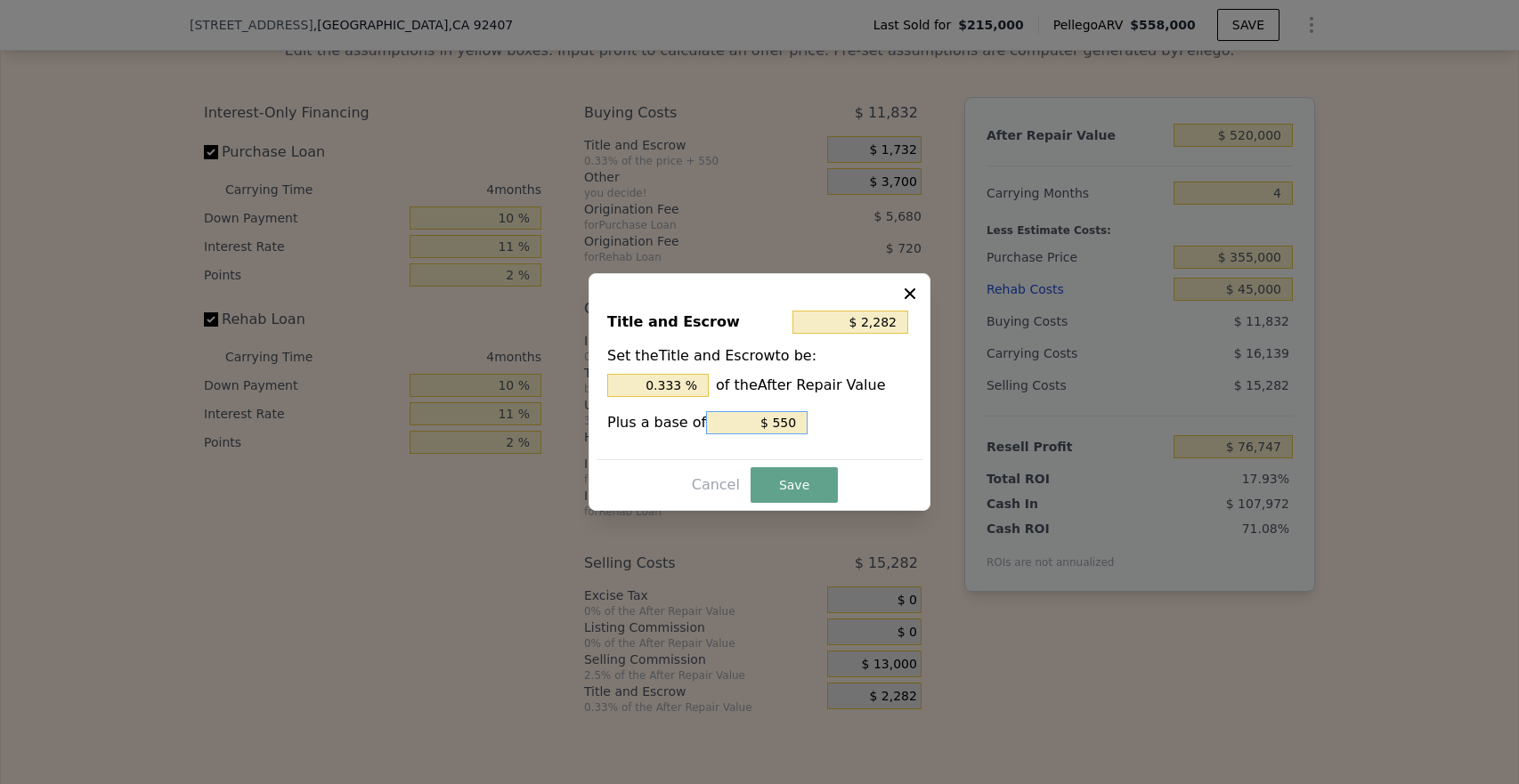
type input "$ 5,550"
type input "$ 52,282"
type input "$ 50,550"
type input "$ 502,282"
type input "$ 500,550"
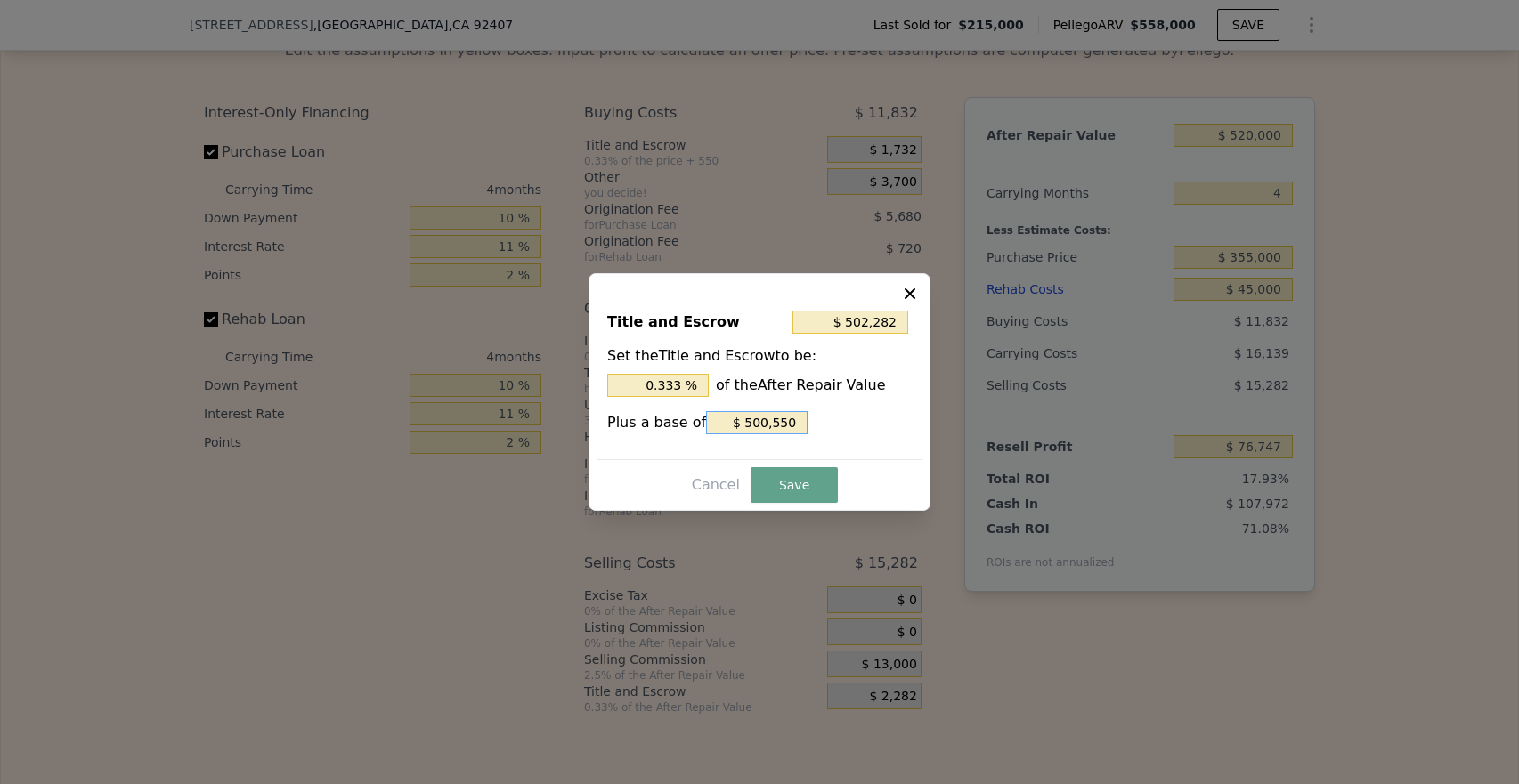
type input "$ 51,787"
type input "$ 50,055"
type input "$ 6,737"
type input "$ 5,005"
type input "$ 2,232"
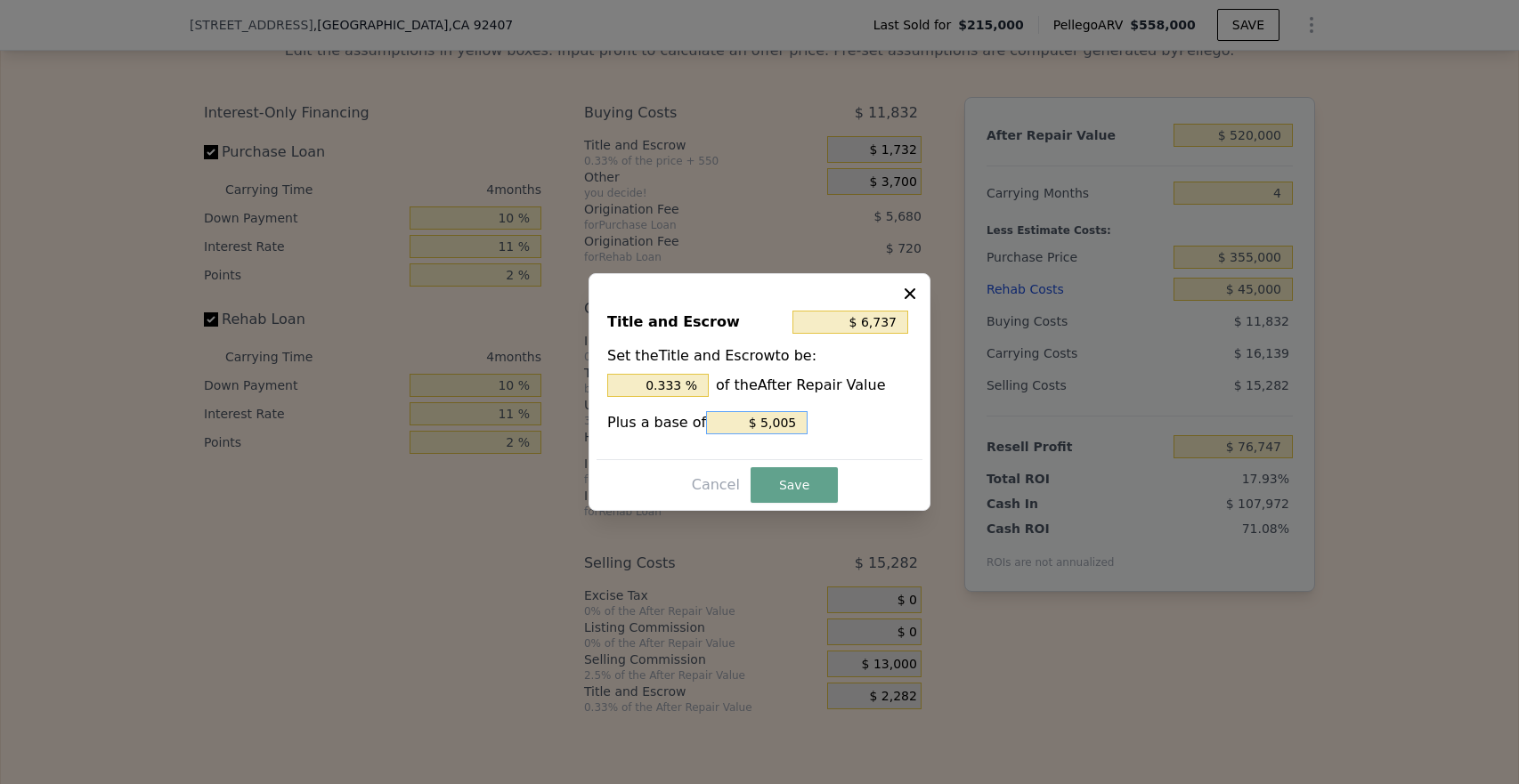
type input "$ 500"
type input "$ 1,782"
type input "$ 50"
type input "$ 1,737"
type input "$ 5"
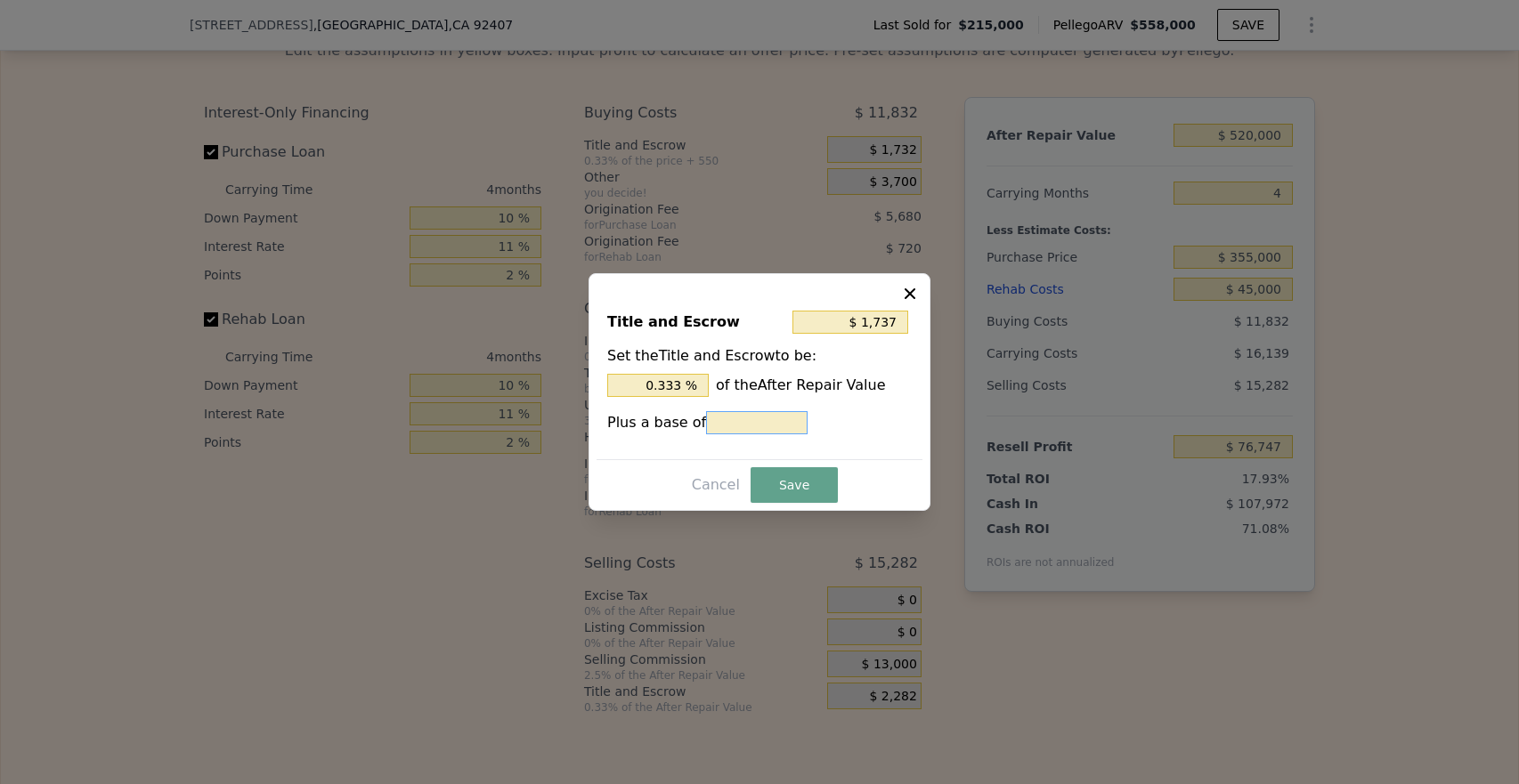
type input "$ 1,733"
type input "$ 1"
type input "$ 1,747"
type input "$ 15"
type input "$ 1,882"
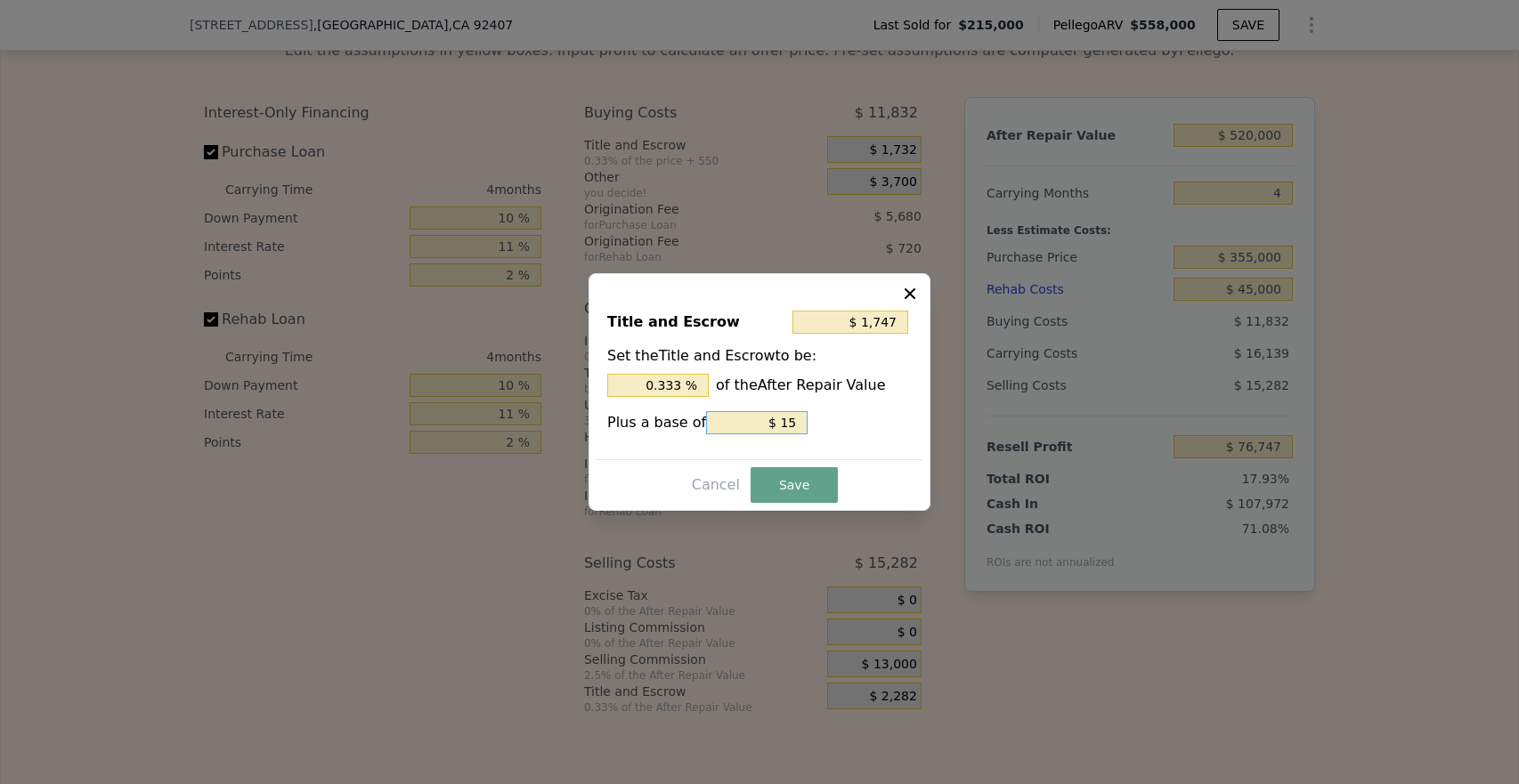
type input "$ 150"
type input "$ 3,232"
type input "$ 1,500"
click at [776, 483] on button "Save" at bounding box center [794, 485] width 88 height 35
type input "$ 75,797"
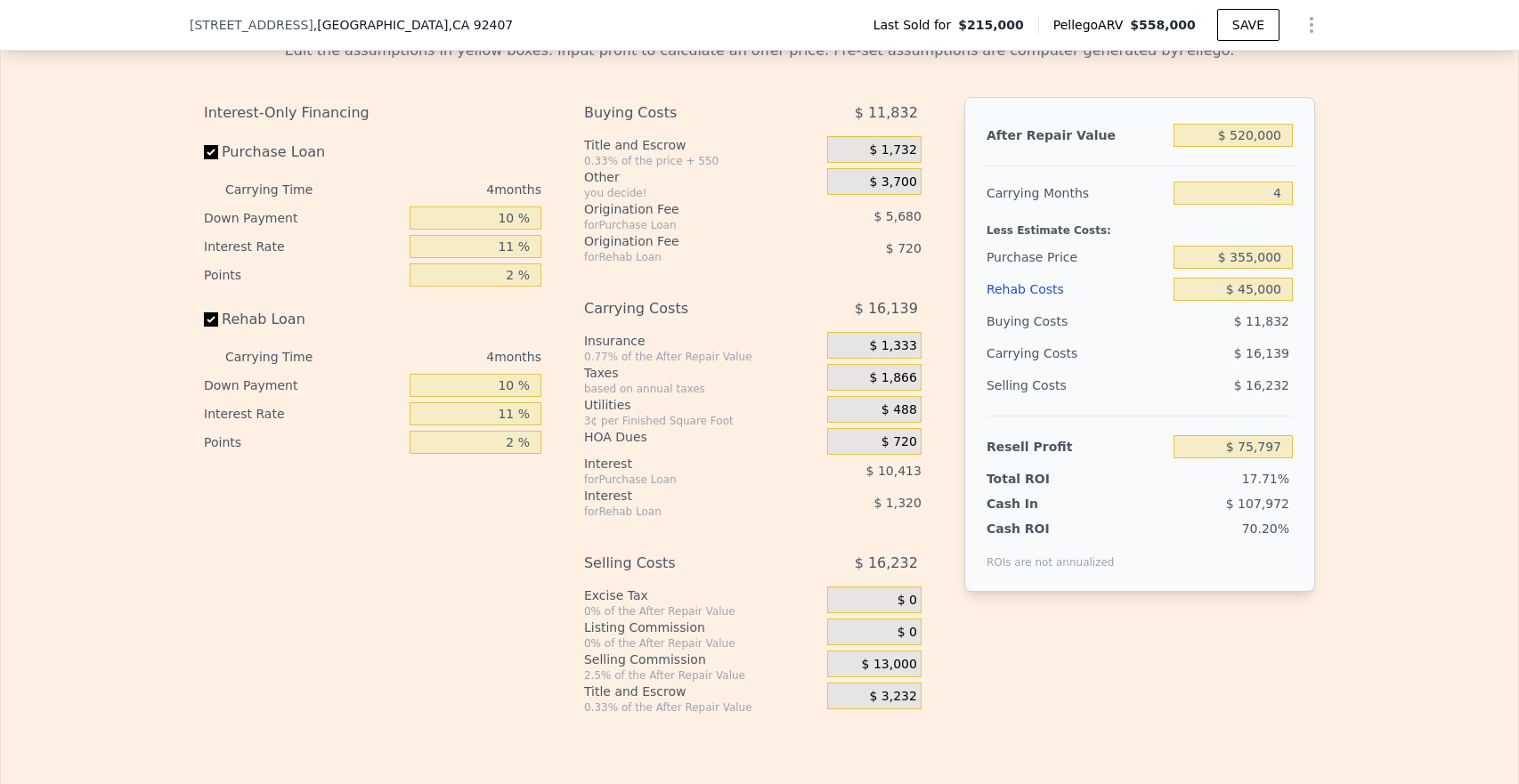
click at [862, 163] on div "$ 1,732" at bounding box center [875, 149] width 94 height 27
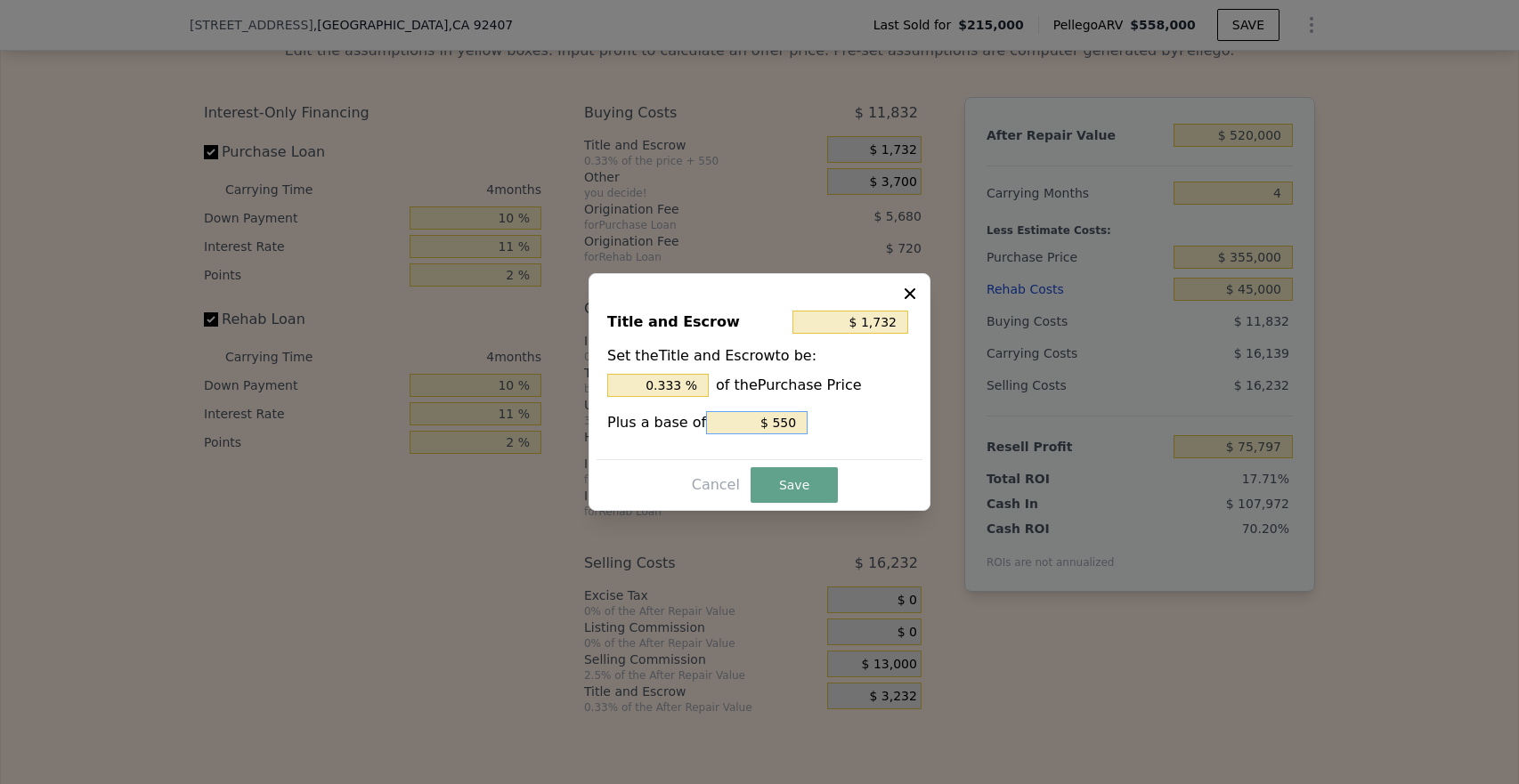
drag, startPoint x: 766, startPoint y: 420, endPoint x: 806, endPoint y: 420, distance: 40.0
click at [806, 420] on div "Plus a base of $ 550" at bounding box center [760, 423] width 305 height 24
type input "$ 1,183"
type input "$ 1"
type input "$ 1,197"
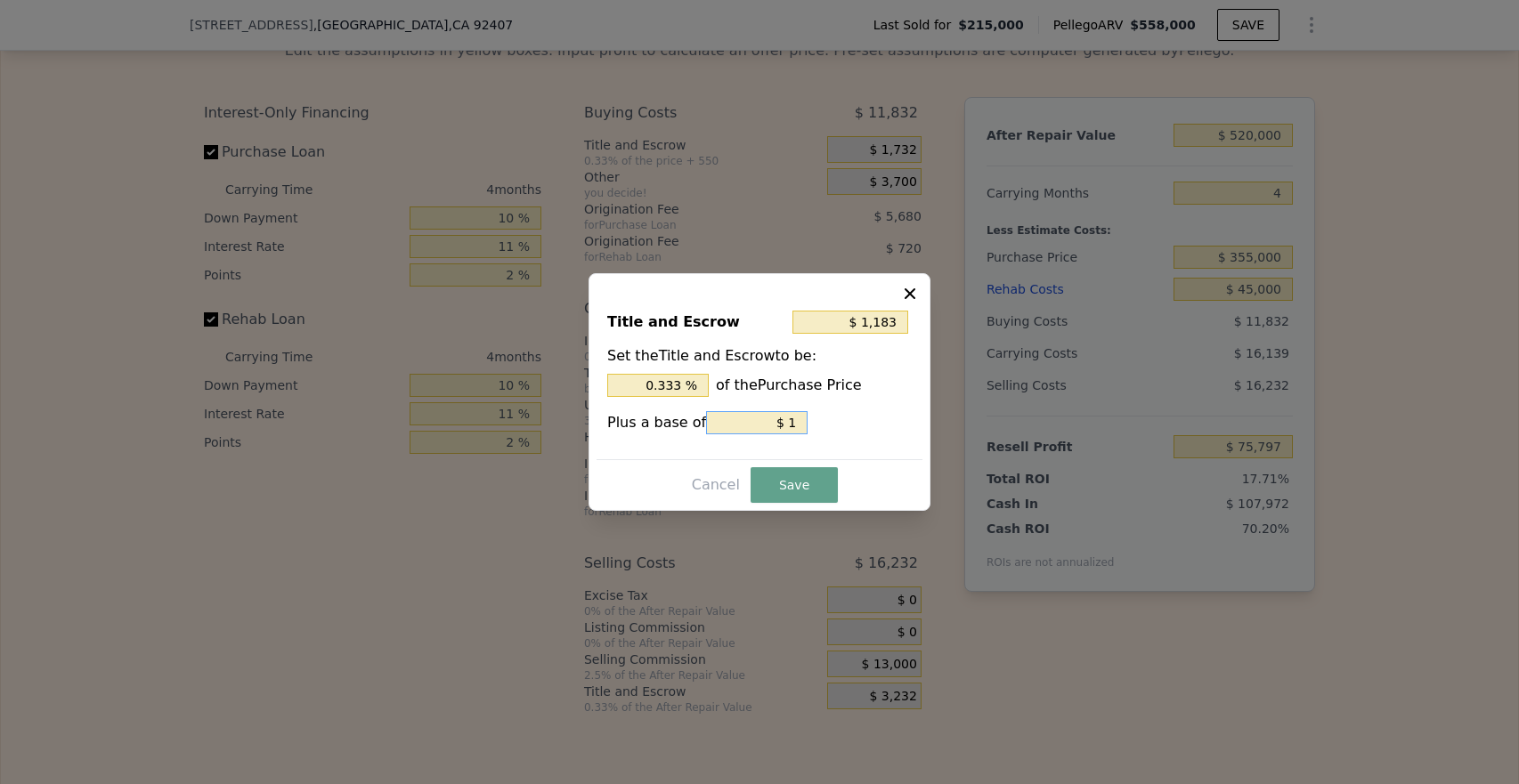
type input "$ 15"
type input "$ 1,332"
type input "$ 150"
type input "$ 2,682"
type input "$ 1,500"
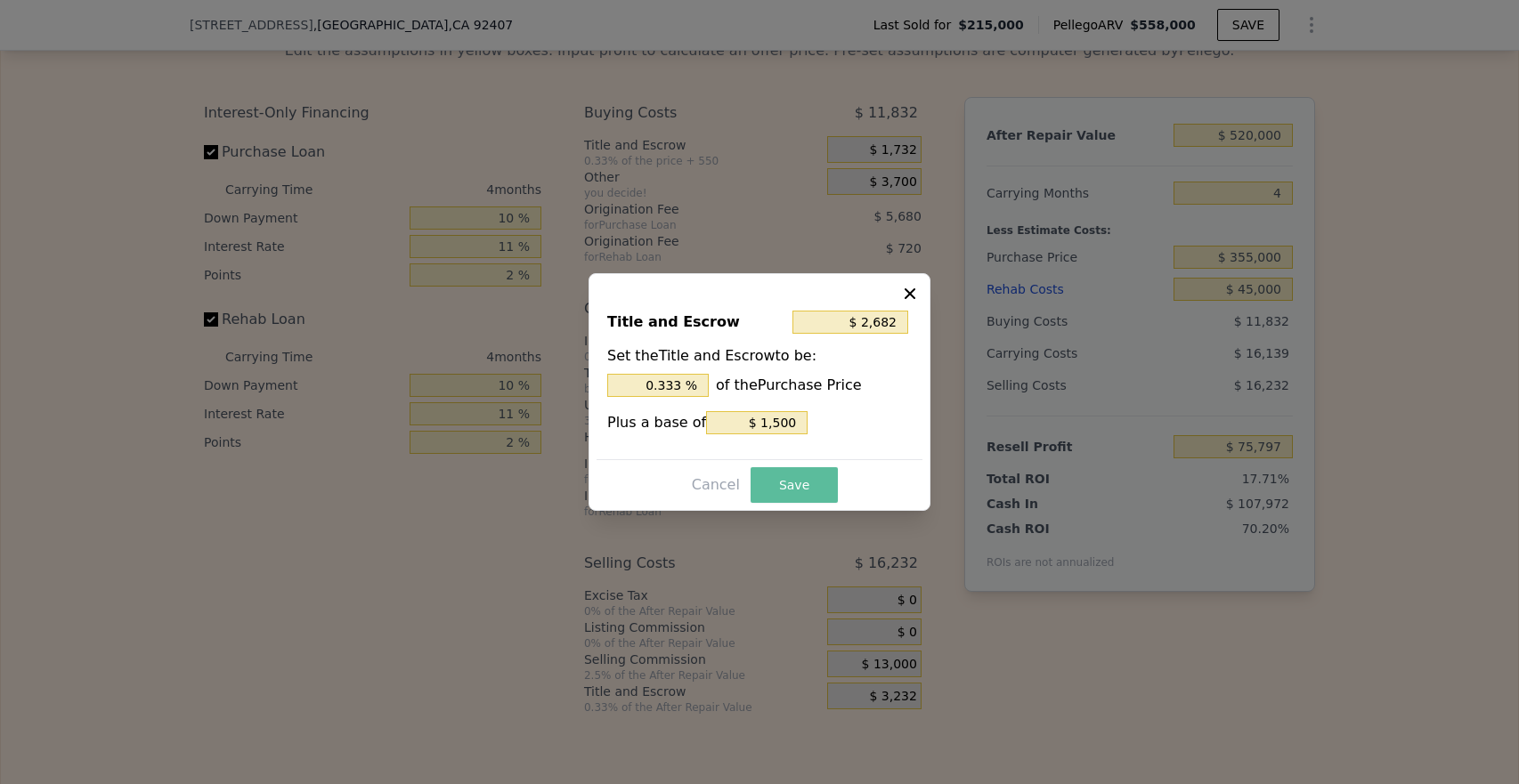
click at [790, 475] on button "Save" at bounding box center [794, 485] width 88 height 35
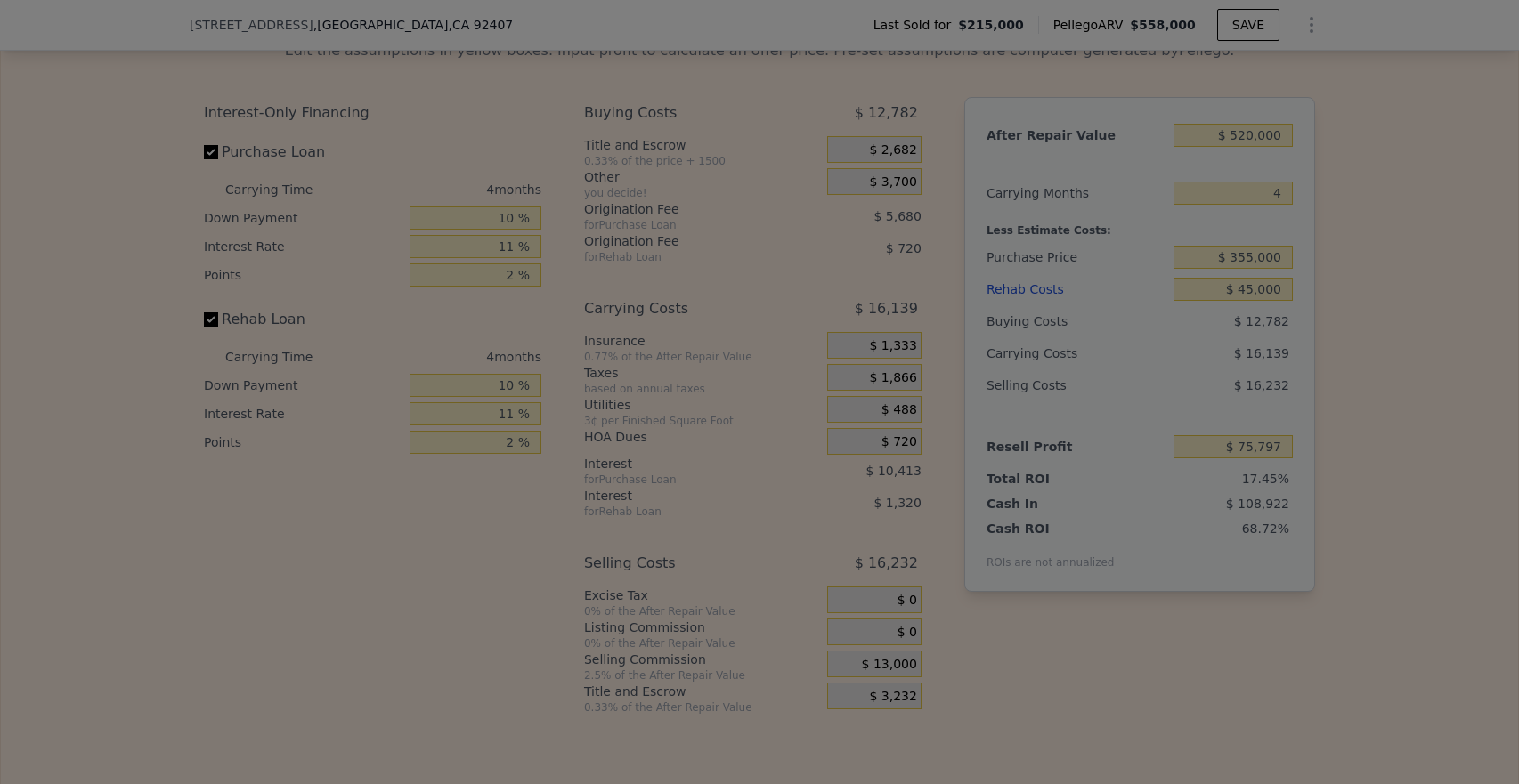
type input "$ 74,847"
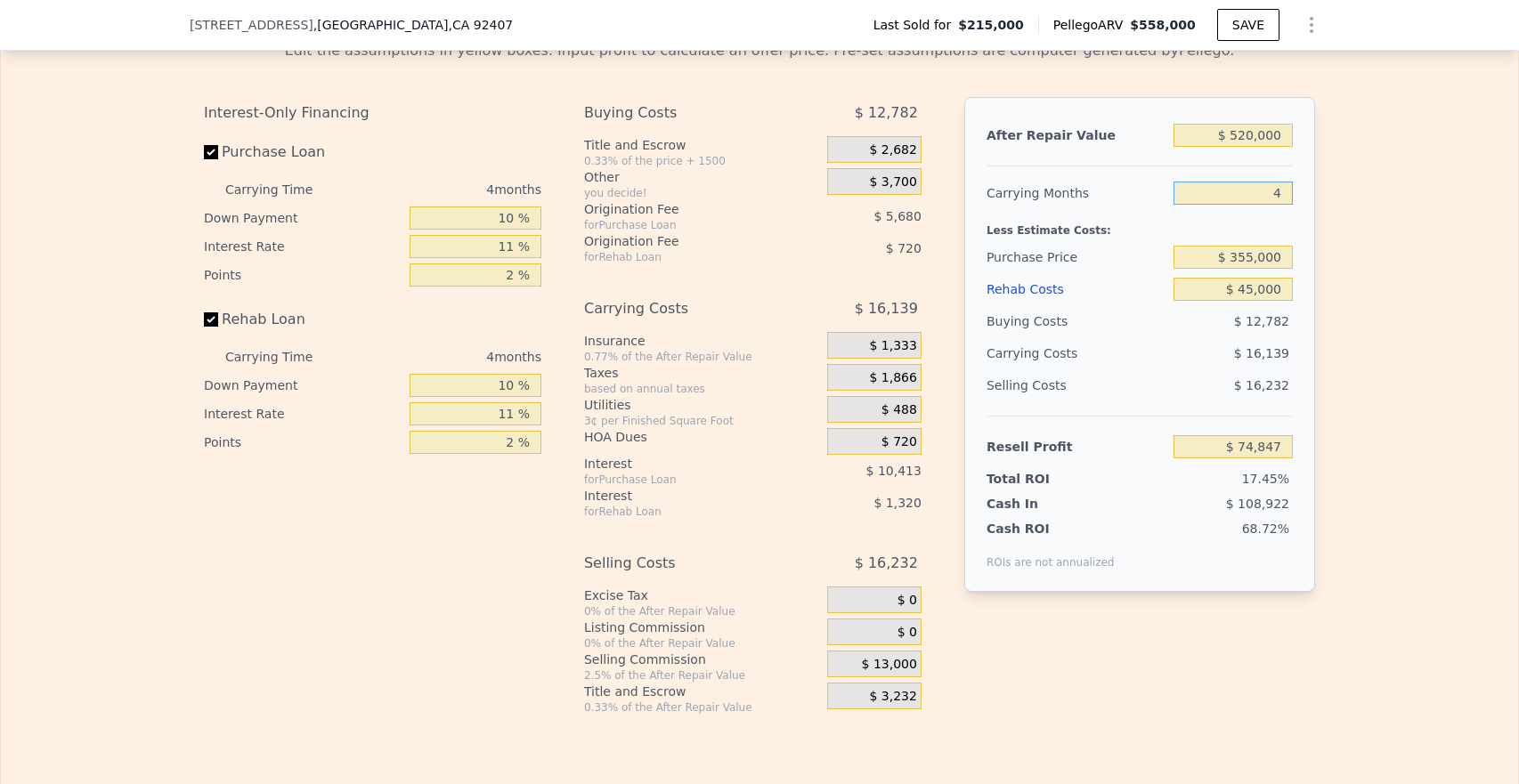
drag, startPoint x: 1257, startPoint y: 204, endPoint x: 1316, endPoint y: 204, distance: 59.0
click at [1316, 204] on div "Edit the assumptions in yellow boxes. Input profit to calculate an offer price.…" at bounding box center [760, 370] width 1139 height 690
type input "5"
type input "$ 70,810"
type input "5"
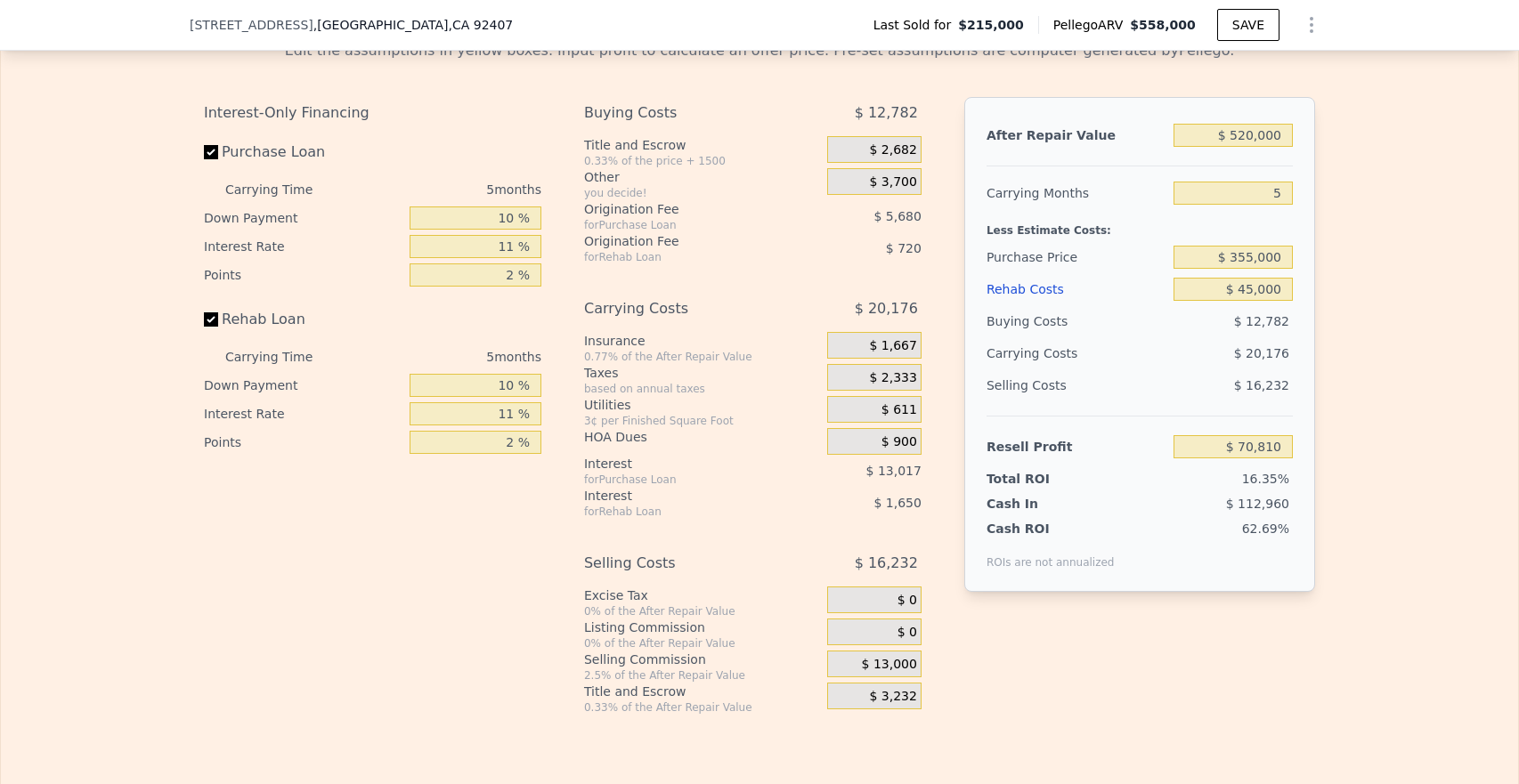
click at [1295, 228] on div "After Repair Value $ 520,000 Carrying Months 5 Less Estimate Costs: Purchase Pr…" at bounding box center [1139, 344] width 351 height 495
click at [1254, 269] on input "$ 355,000" at bounding box center [1233, 258] width 119 height 24
type input "$ 360,000"
type input "$ 65,528"
click at [1306, 269] on div "After Repair Value $ 520,000 Carrying Months 5 Less Estimate Costs: Purchase Pr…" at bounding box center [1139, 344] width 351 height 495
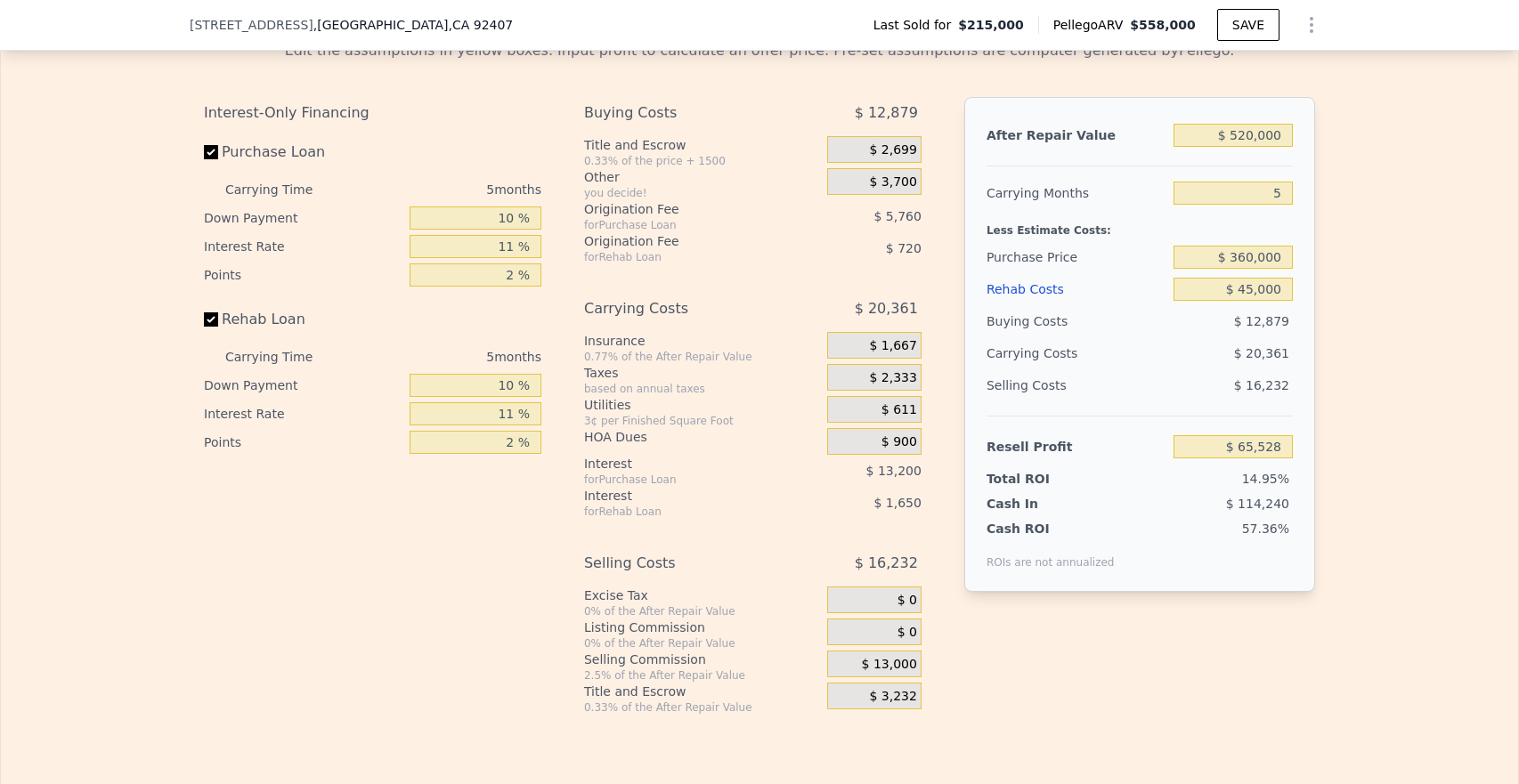
type input "$ 558,000"
type input "4"
type input "$ 0"
type input "$ 297,860"
